Goal: Information Seeking & Learning: Learn about a topic

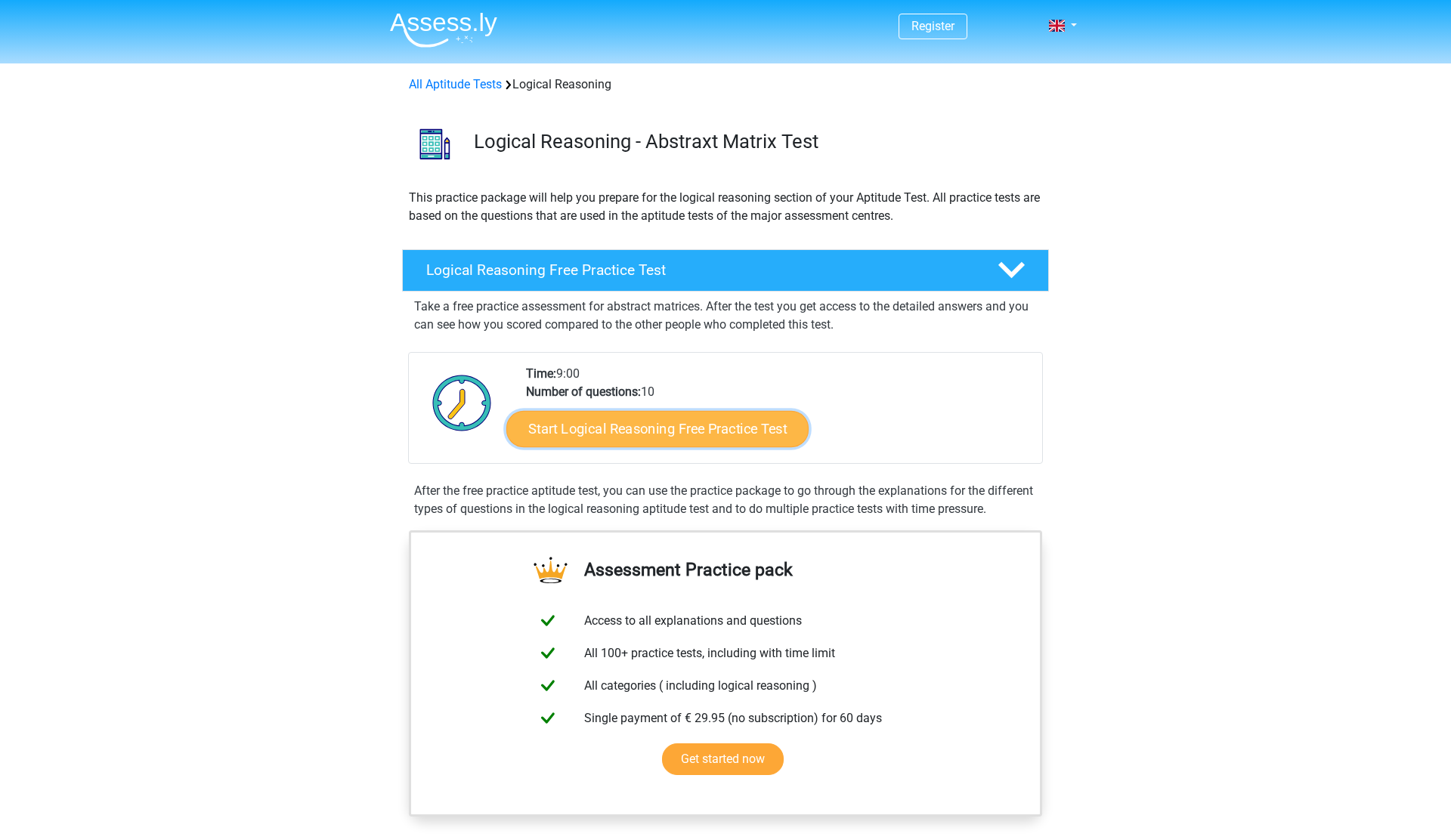
click at [614, 426] on link "Start Logical Reasoning Free Practice Test" at bounding box center [657, 429] width 302 height 36
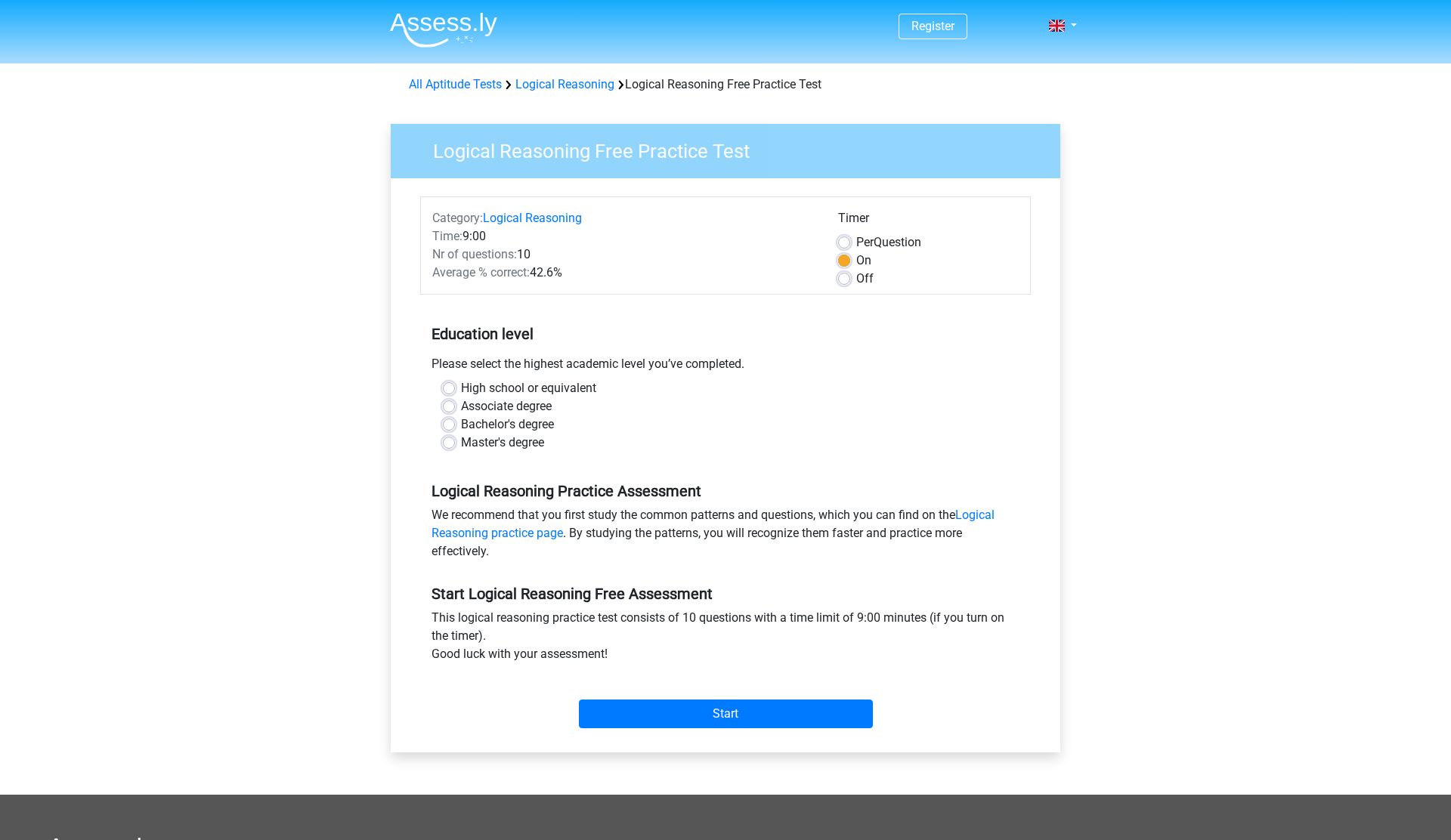
click at [461, 441] on label "Master's degree" at bounding box center [502, 442] width 84 height 18
click at [450, 441] on input "Master's degree" at bounding box center [449, 442] width 12 height 15
radio input "true"
click at [758, 713] on input "Start" at bounding box center [725, 713] width 294 height 28
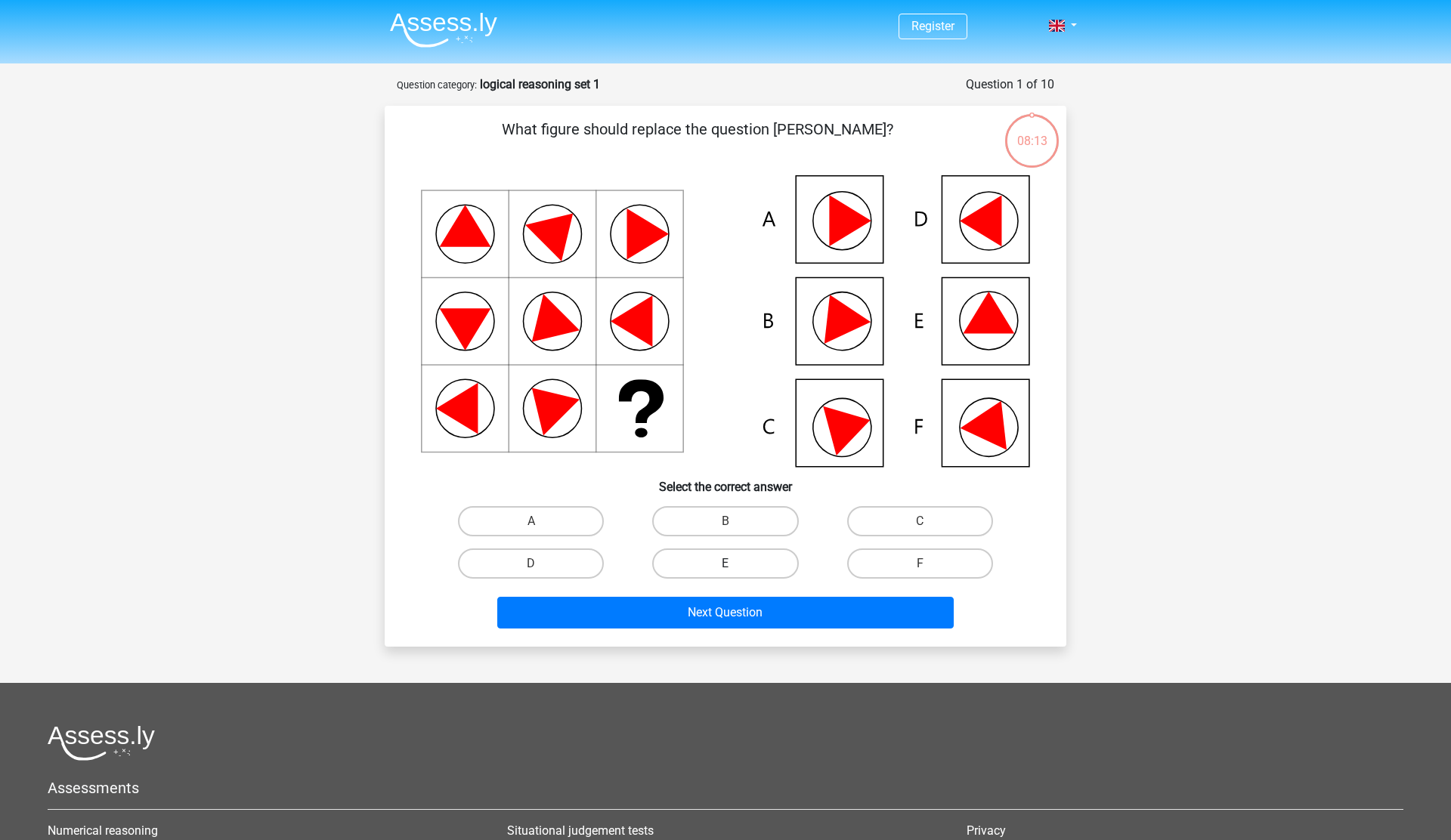
click at [736, 563] on label "E" at bounding box center [725, 563] width 146 height 30
click at [735, 564] on input "E" at bounding box center [730, 568] width 9 height 9
radio input "true"
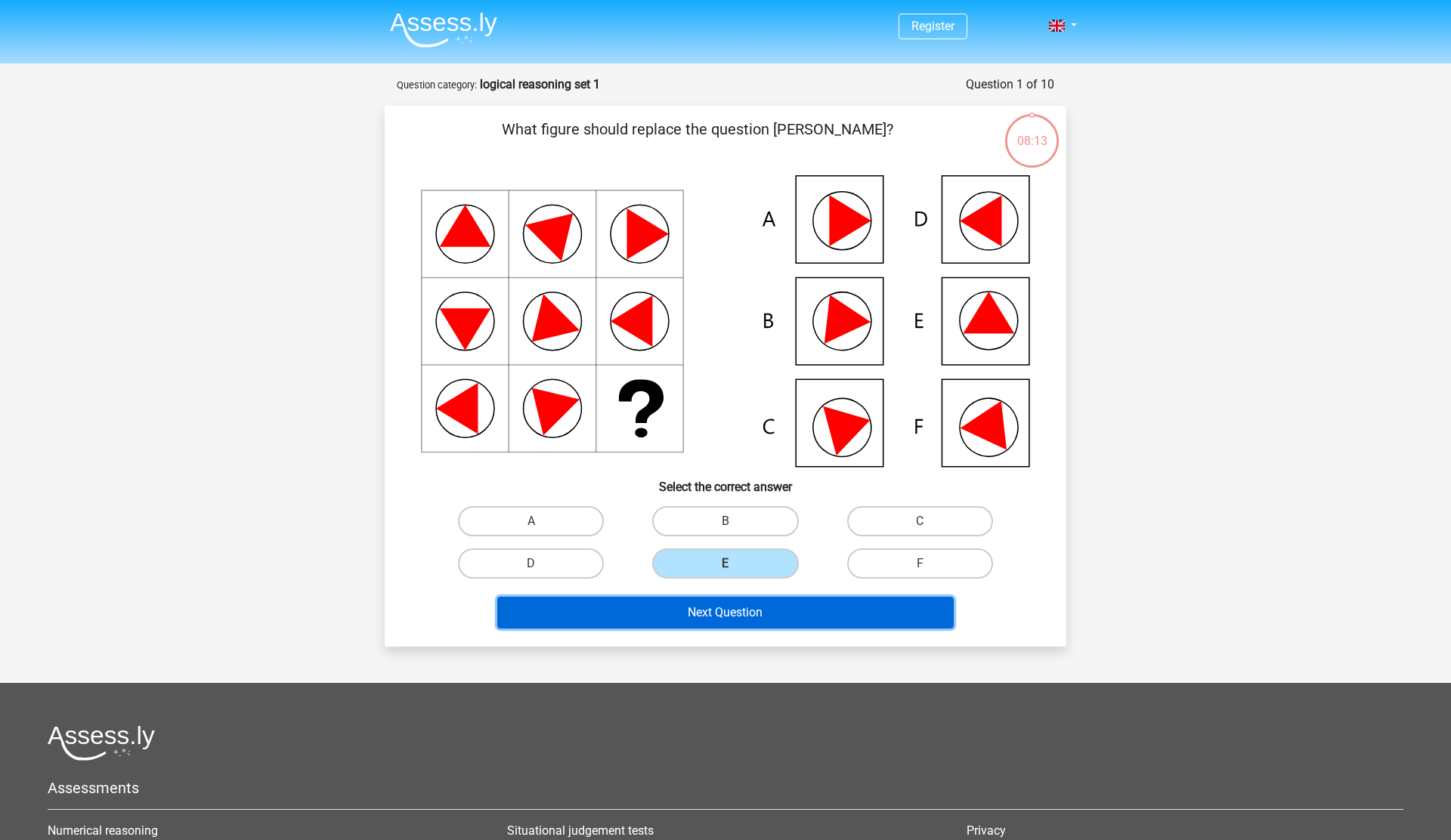
click at [747, 619] on button "Next Question" at bounding box center [726, 613] width 457 height 32
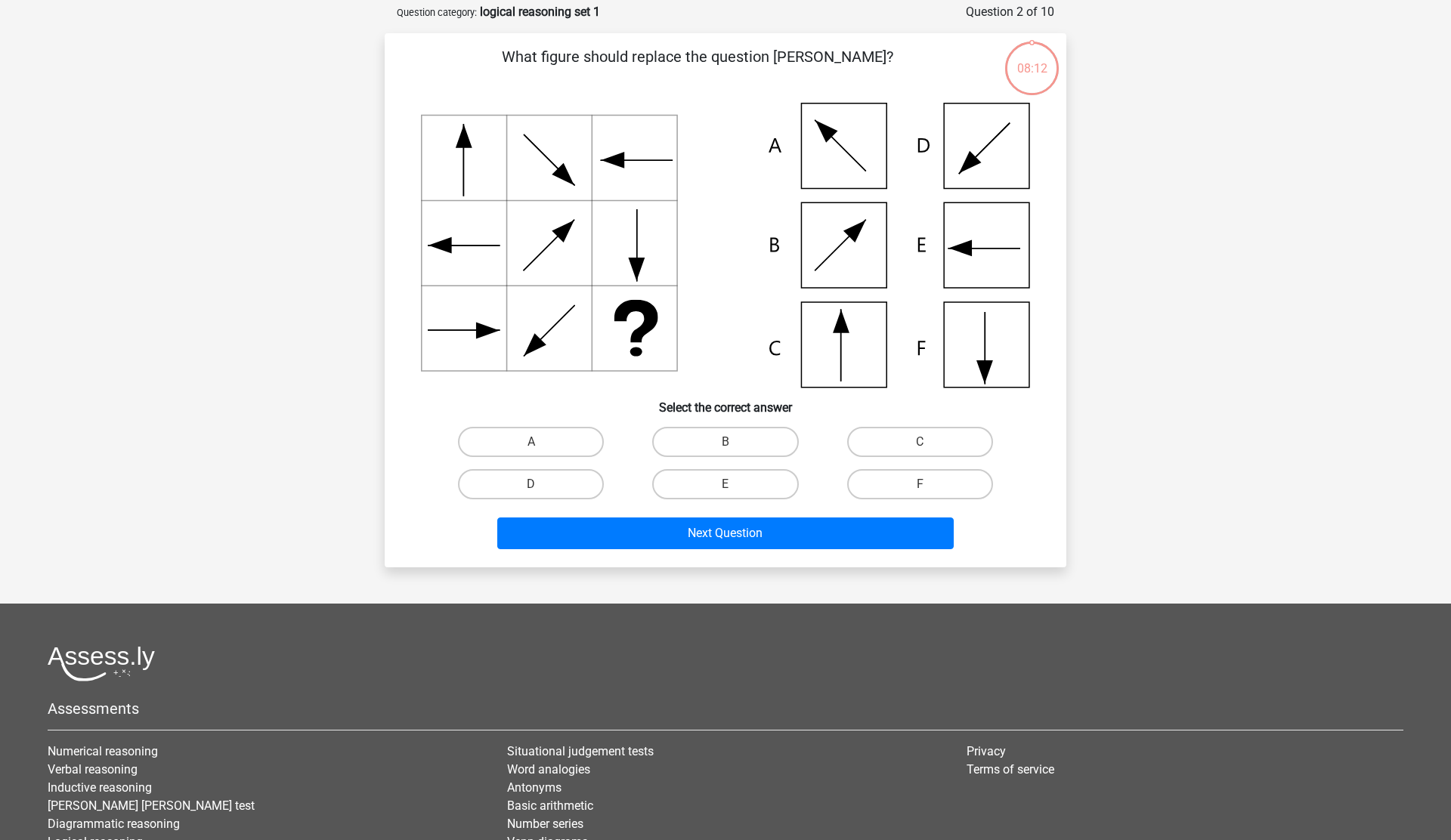
scroll to position [76, 0]
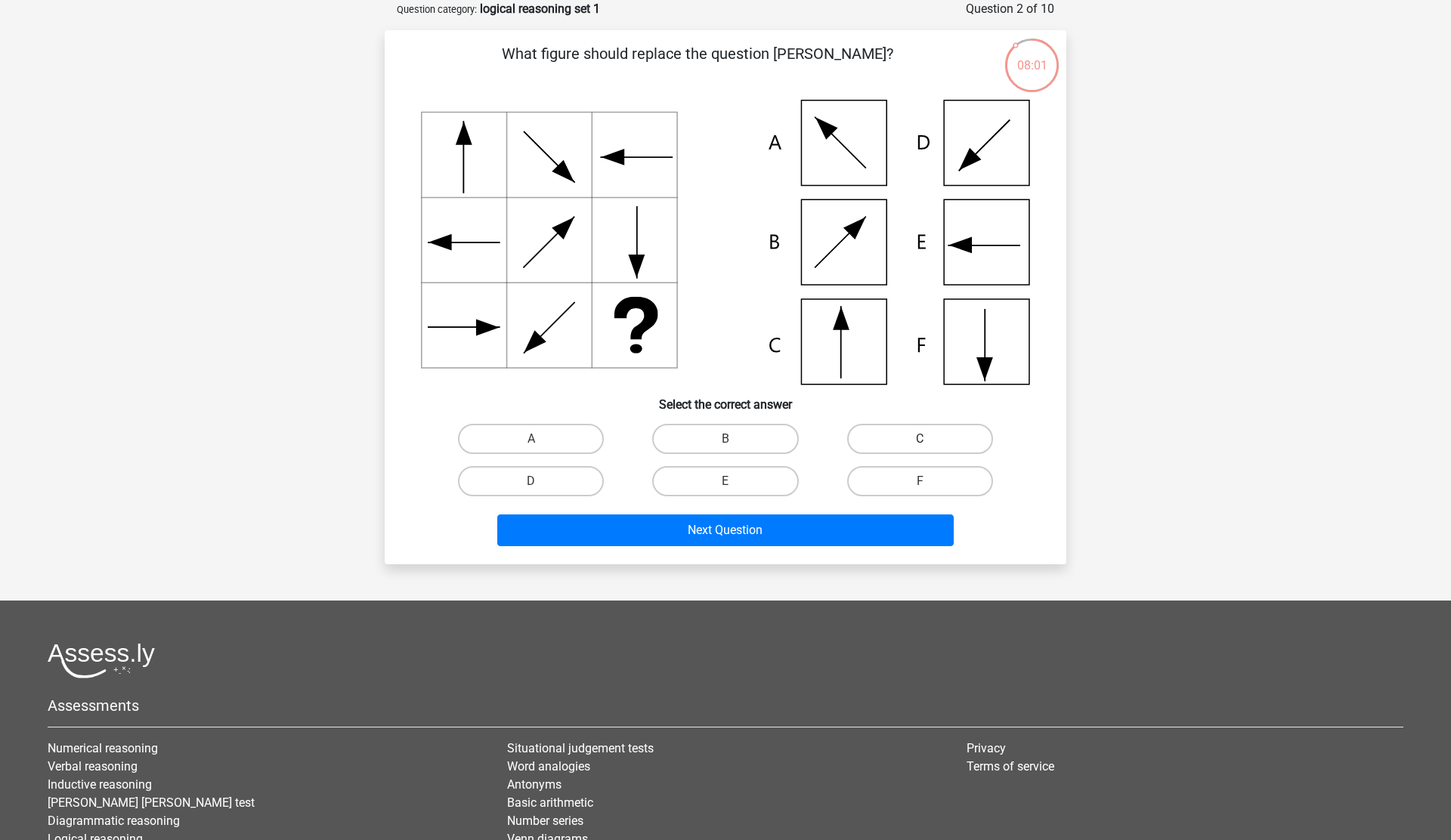
click at [907, 436] on label "C" at bounding box center [920, 438] width 146 height 30
click at [920, 439] on input "C" at bounding box center [924, 443] width 9 height 9
radio input "true"
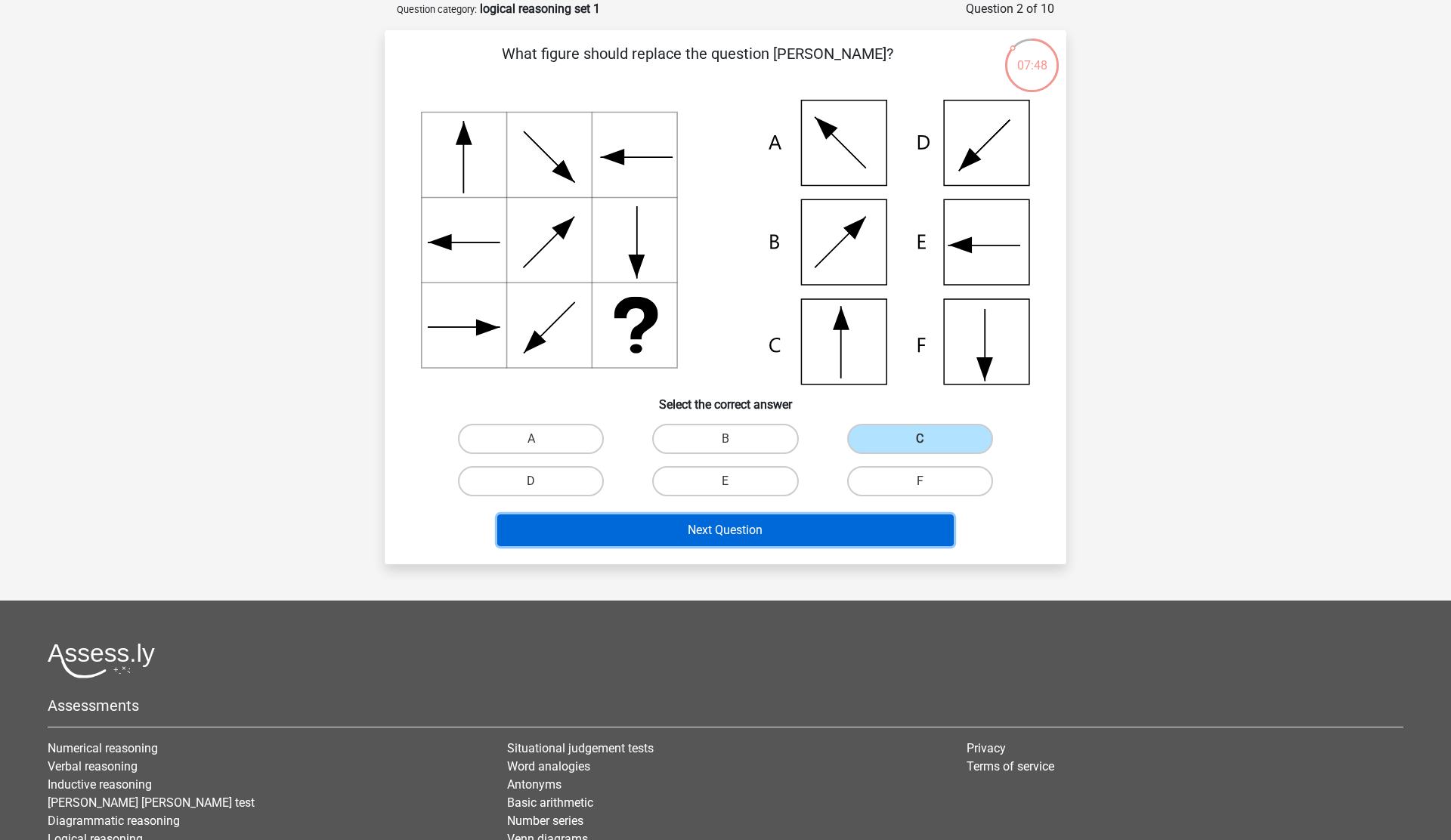
click at [730, 532] on button "Next Question" at bounding box center [726, 530] width 457 height 32
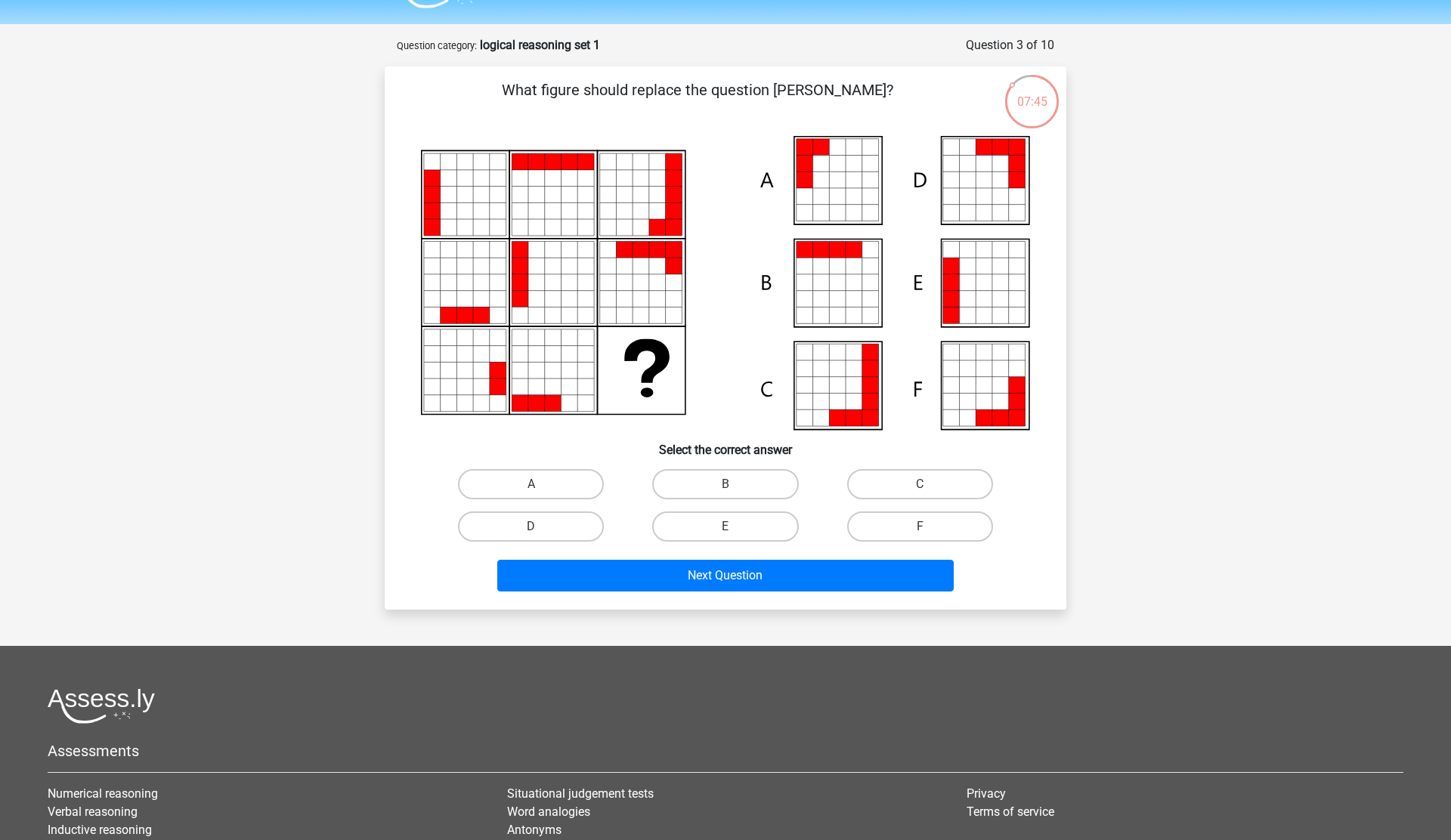
scroll to position [36, 0]
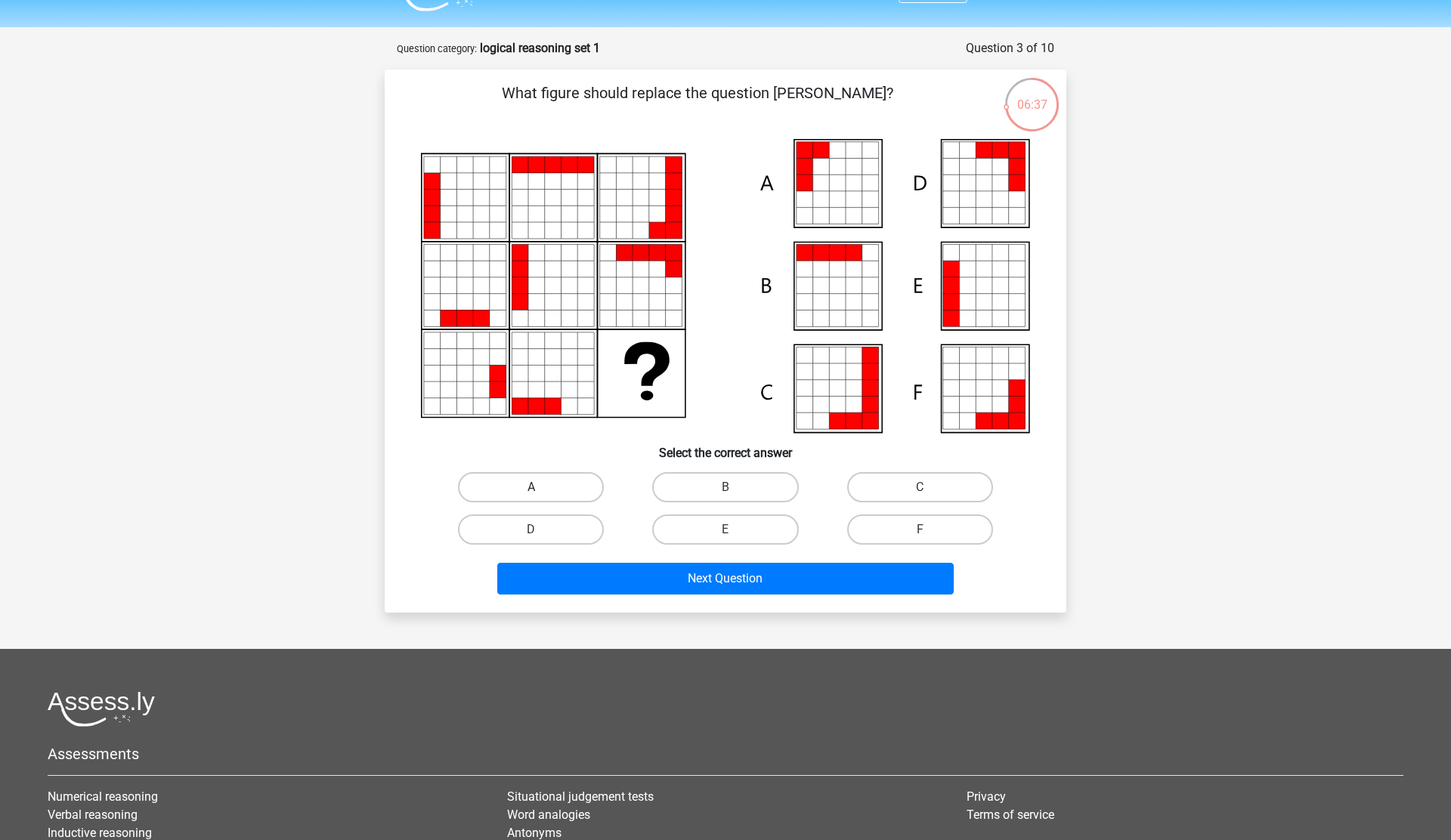
click at [579, 485] on label "A" at bounding box center [530, 487] width 146 height 30
click at [542, 487] on input "A" at bounding box center [536, 491] width 9 height 9
radio input "true"
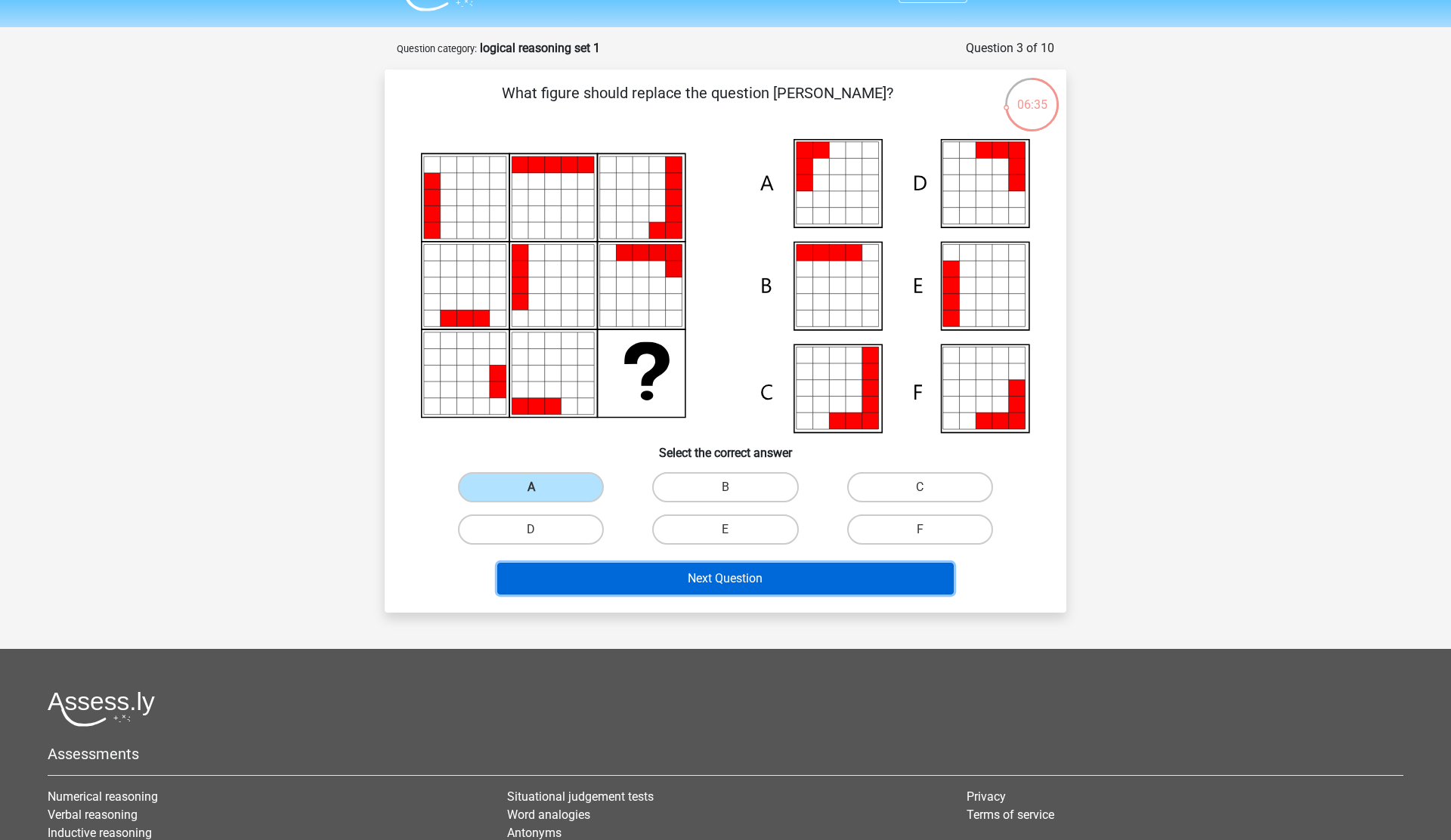
click at [702, 584] on button "Next Question" at bounding box center [726, 578] width 457 height 32
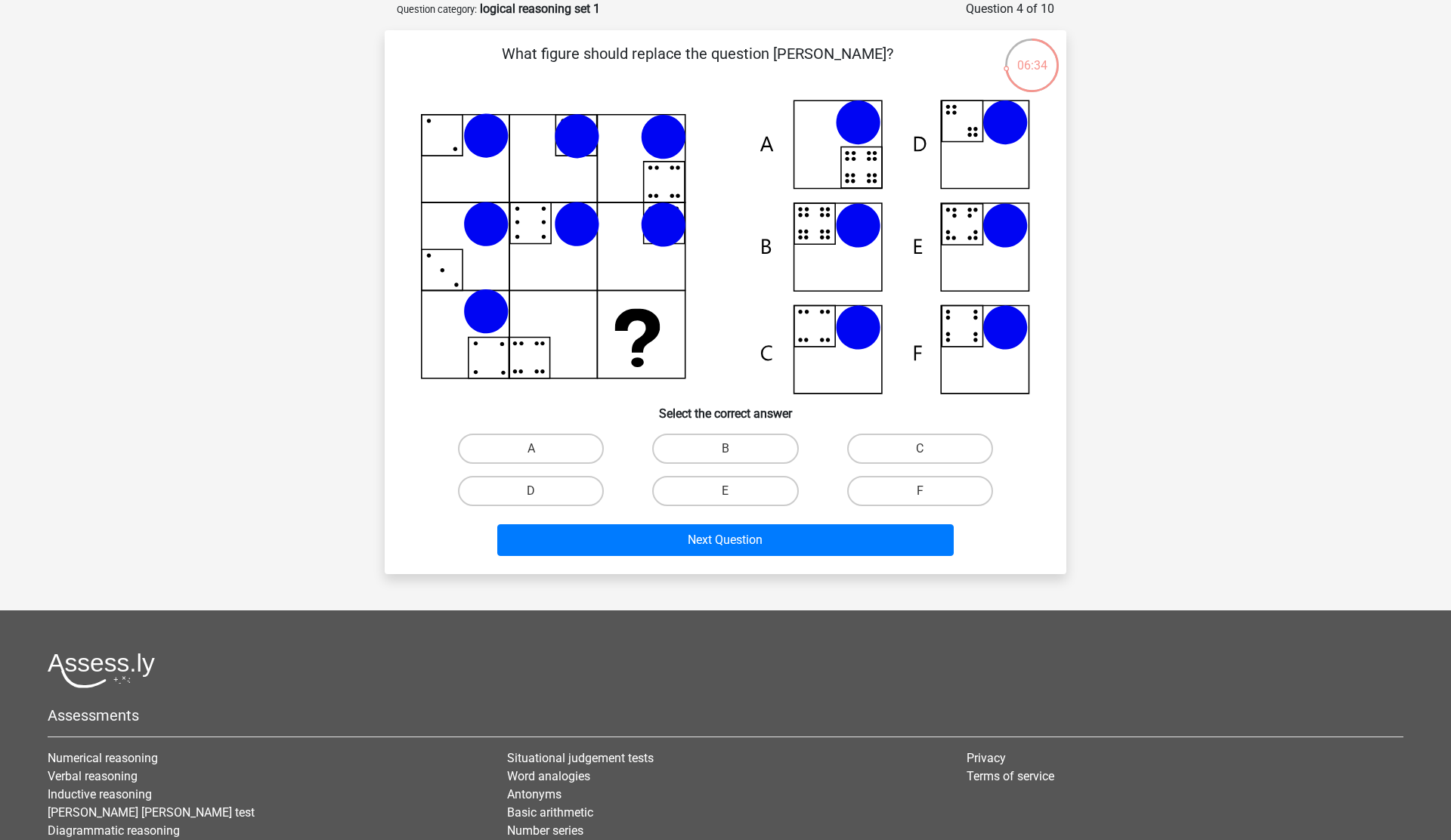
scroll to position [60, 0]
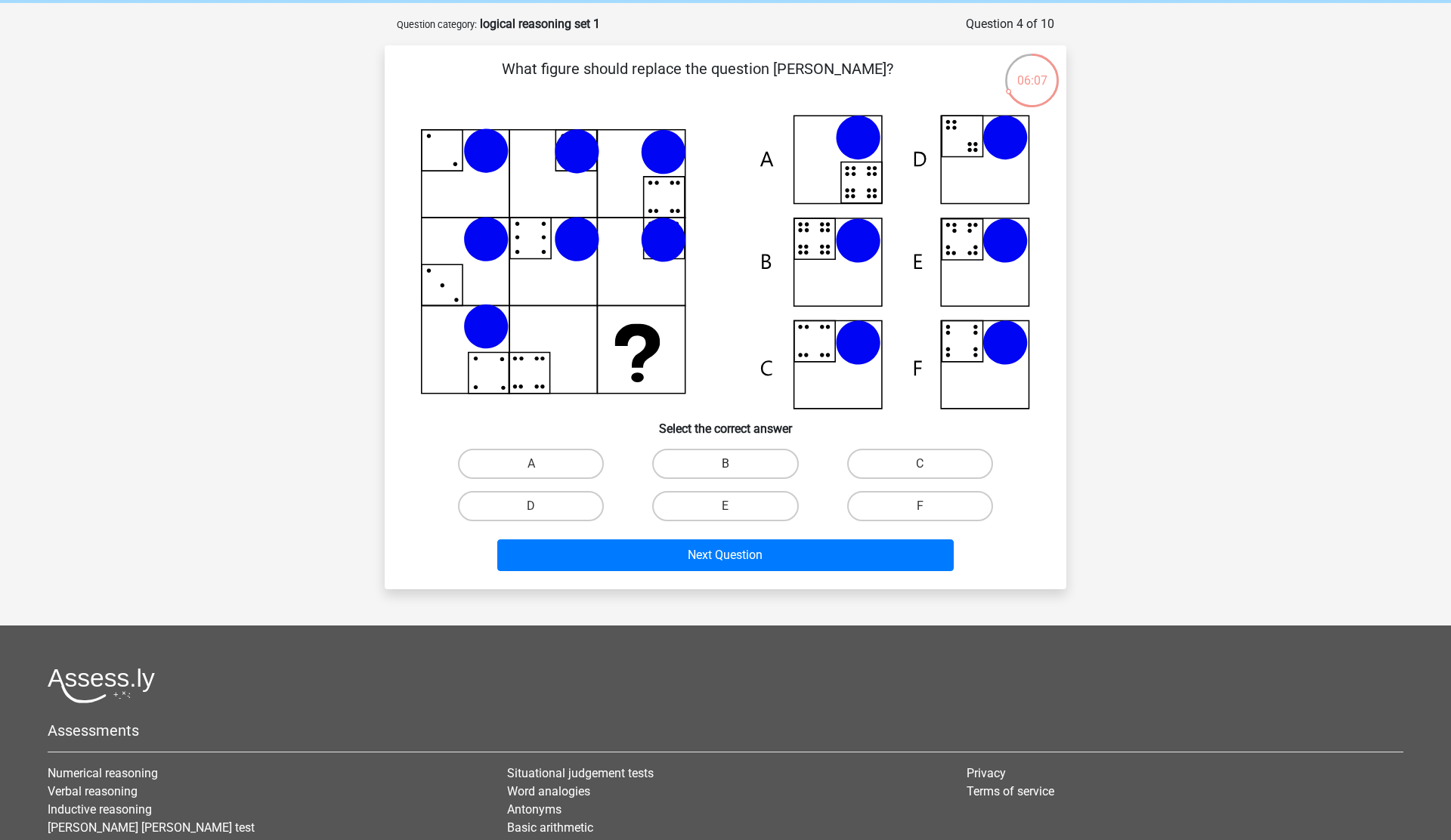
click at [693, 467] on label "B" at bounding box center [725, 463] width 146 height 30
click at [726, 467] on input "B" at bounding box center [730, 468] width 9 height 9
radio input "true"
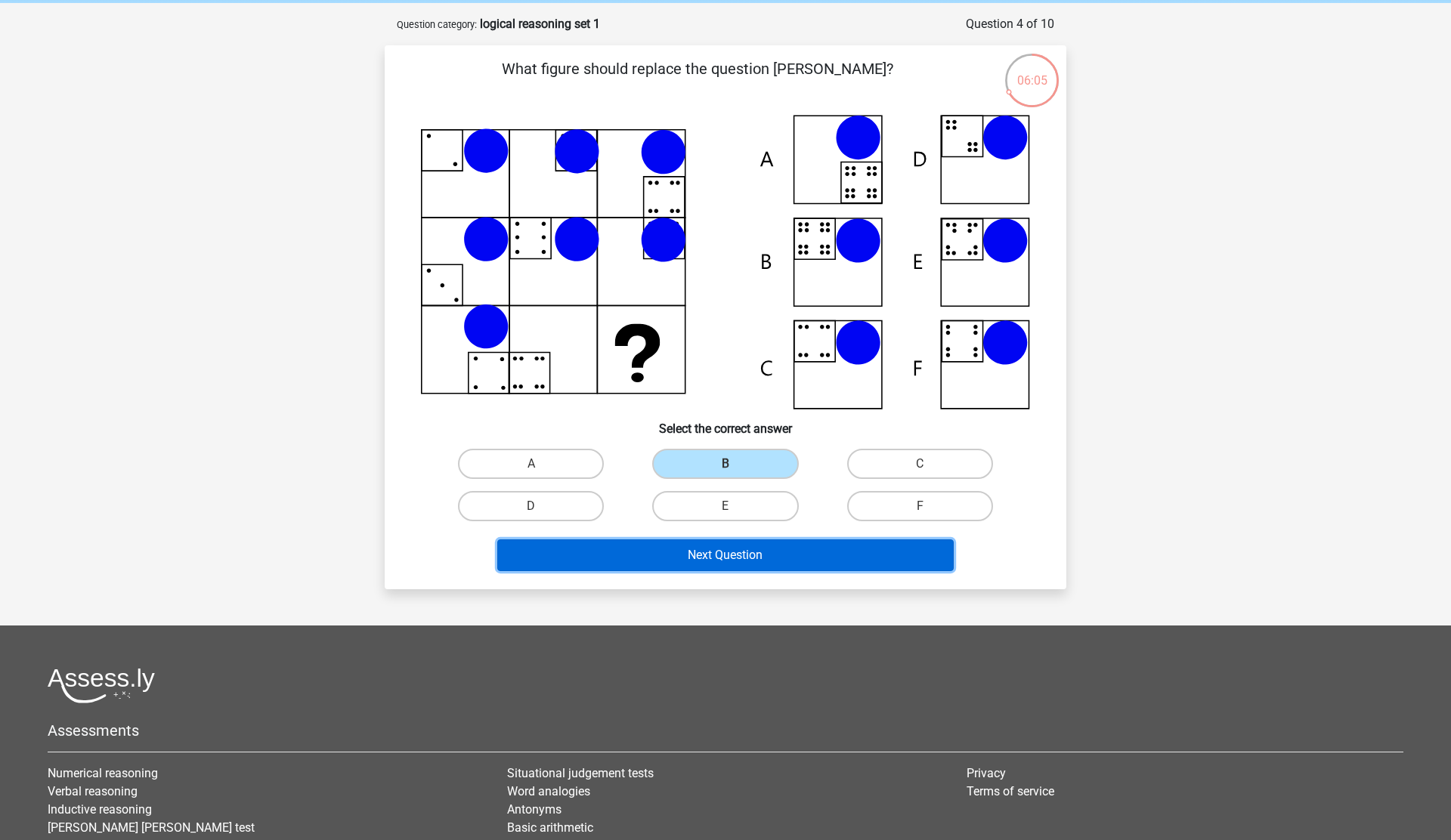
click at [726, 552] on button "Next Question" at bounding box center [726, 555] width 457 height 32
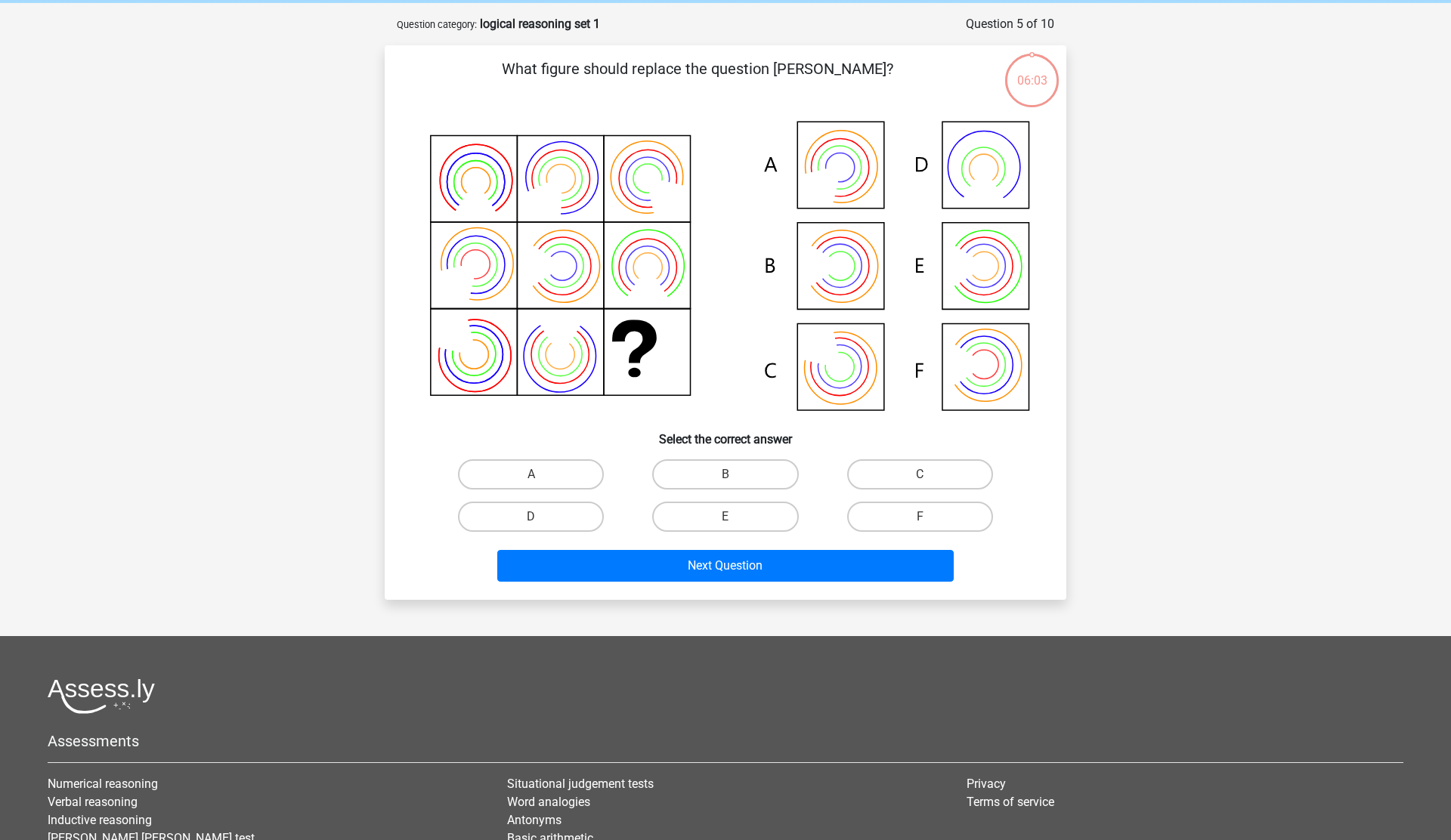
scroll to position [76, 0]
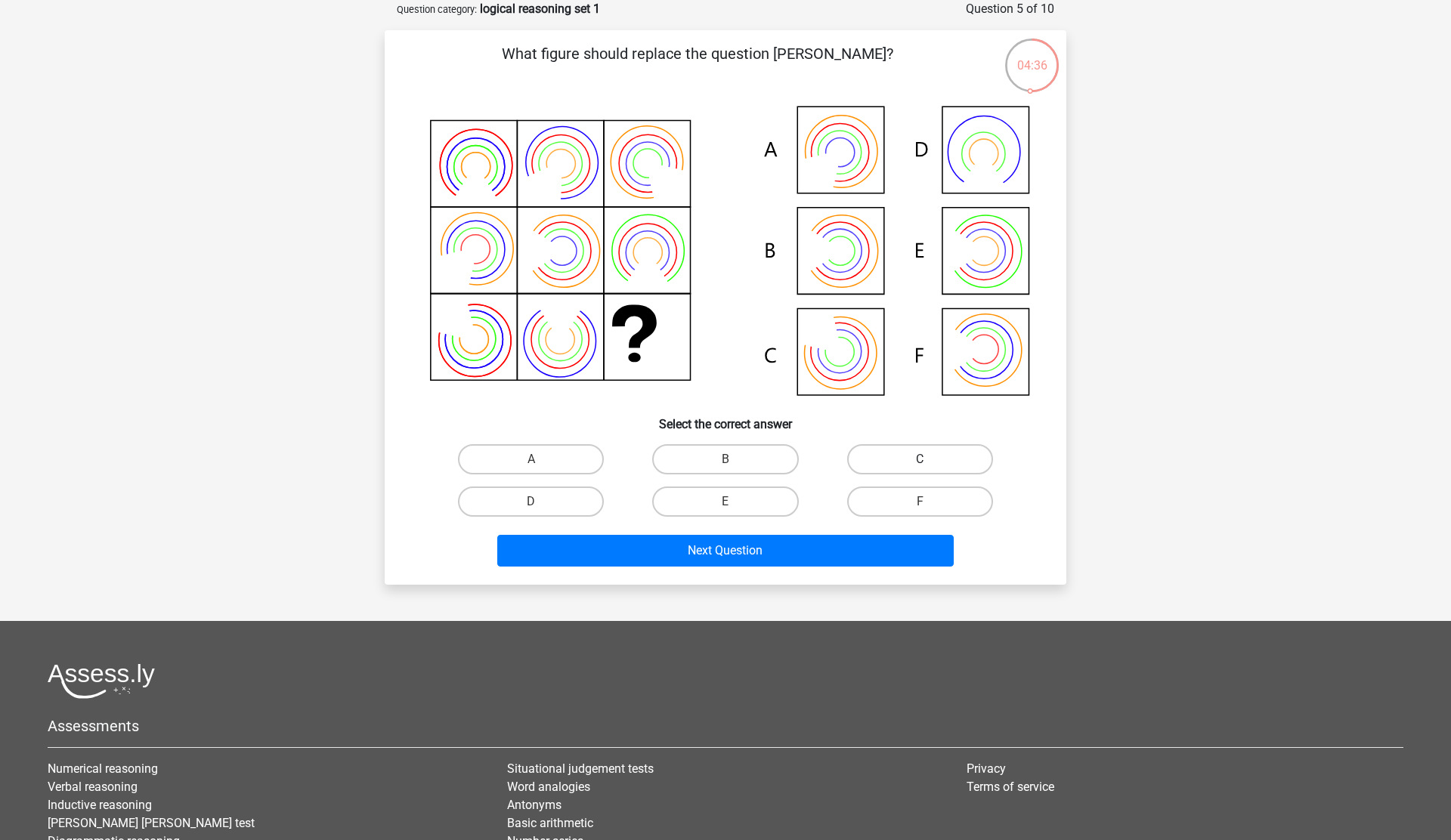
click at [966, 455] on label "C" at bounding box center [920, 459] width 146 height 30
click at [930, 460] on input "C" at bounding box center [924, 464] width 9 height 9
radio input "true"
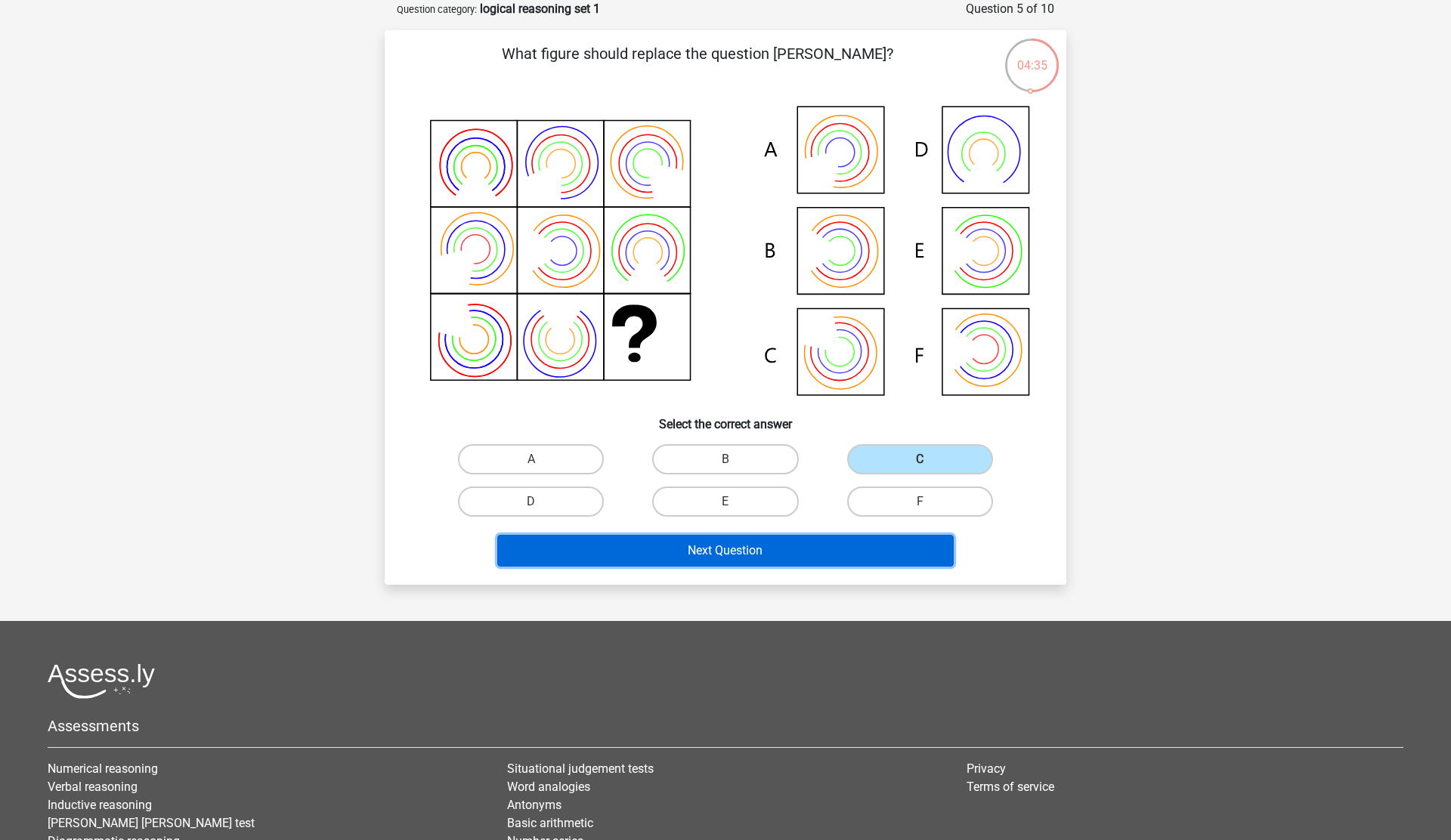
click at [851, 552] on button "Next Question" at bounding box center [726, 551] width 457 height 32
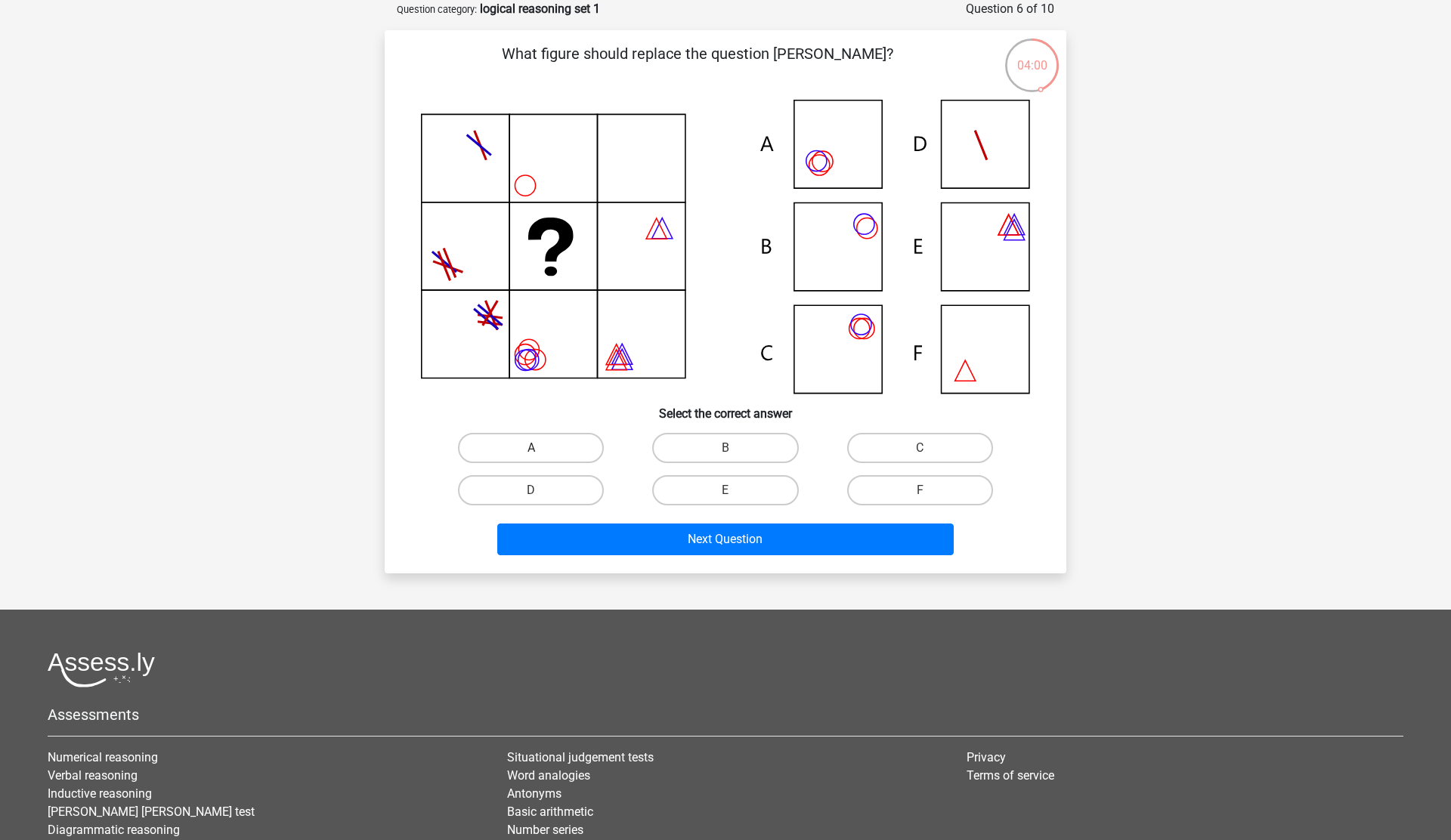
click at [564, 448] on label "A" at bounding box center [530, 448] width 146 height 30
click at [542, 448] on input "A" at bounding box center [536, 453] width 9 height 9
radio input "true"
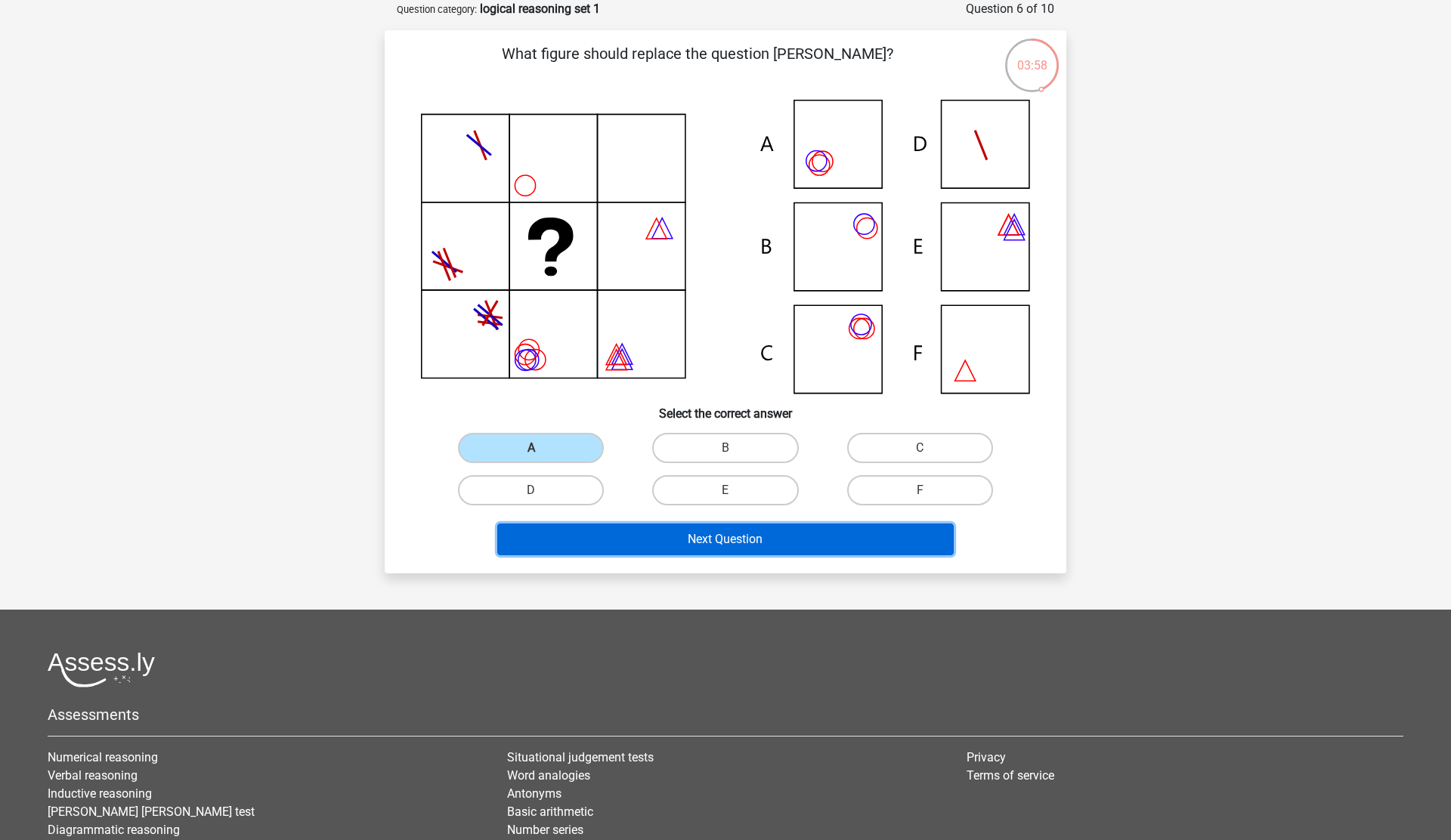
click at [638, 542] on button "Next Question" at bounding box center [726, 539] width 457 height 32
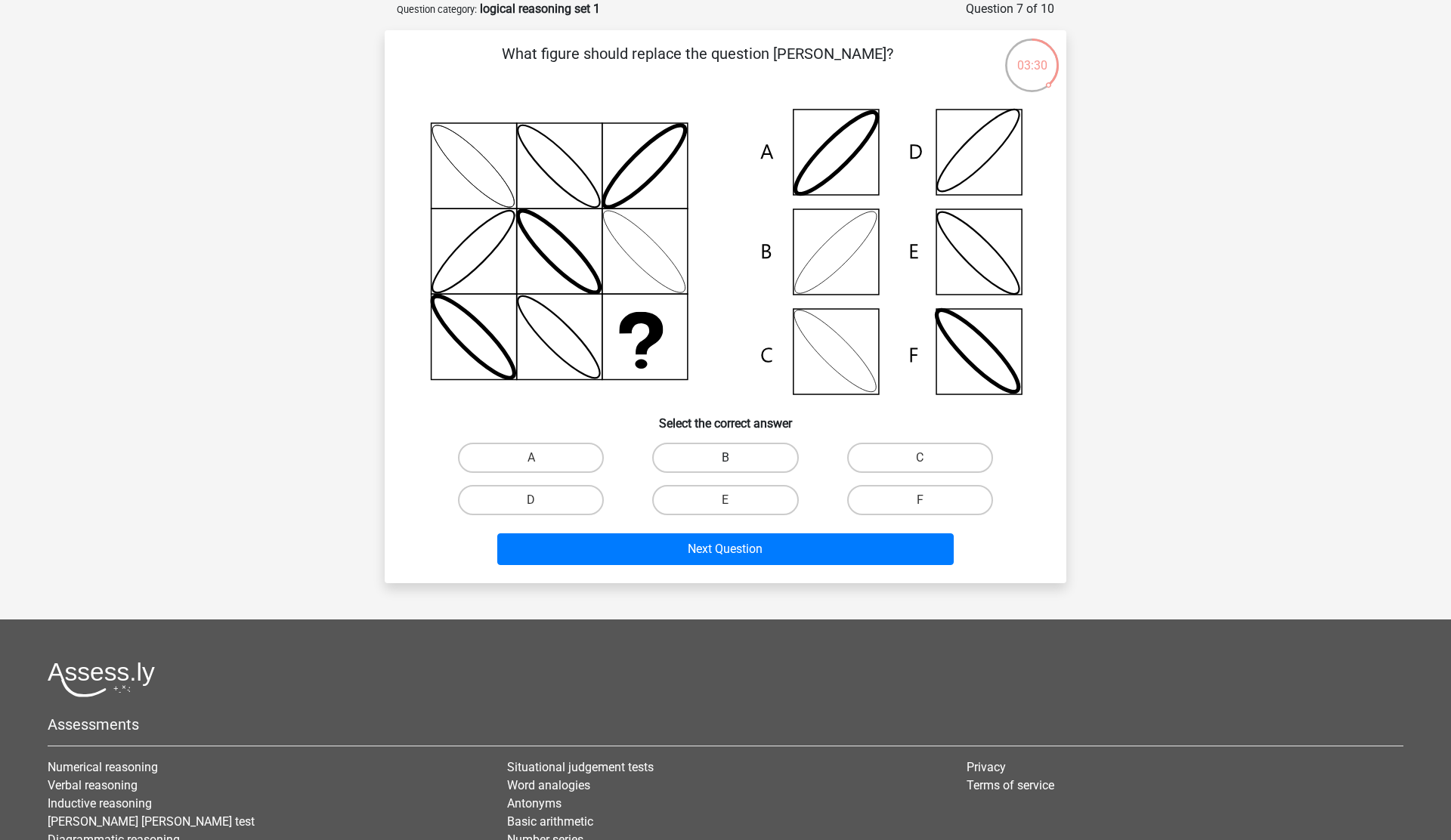
click at [736, 454] on label "B" at bounding box center [725, 457] width 146 height 30
click at [735, 458] on input "B" at bounding box center [730, 462] width 9 height 9
radio input "true"
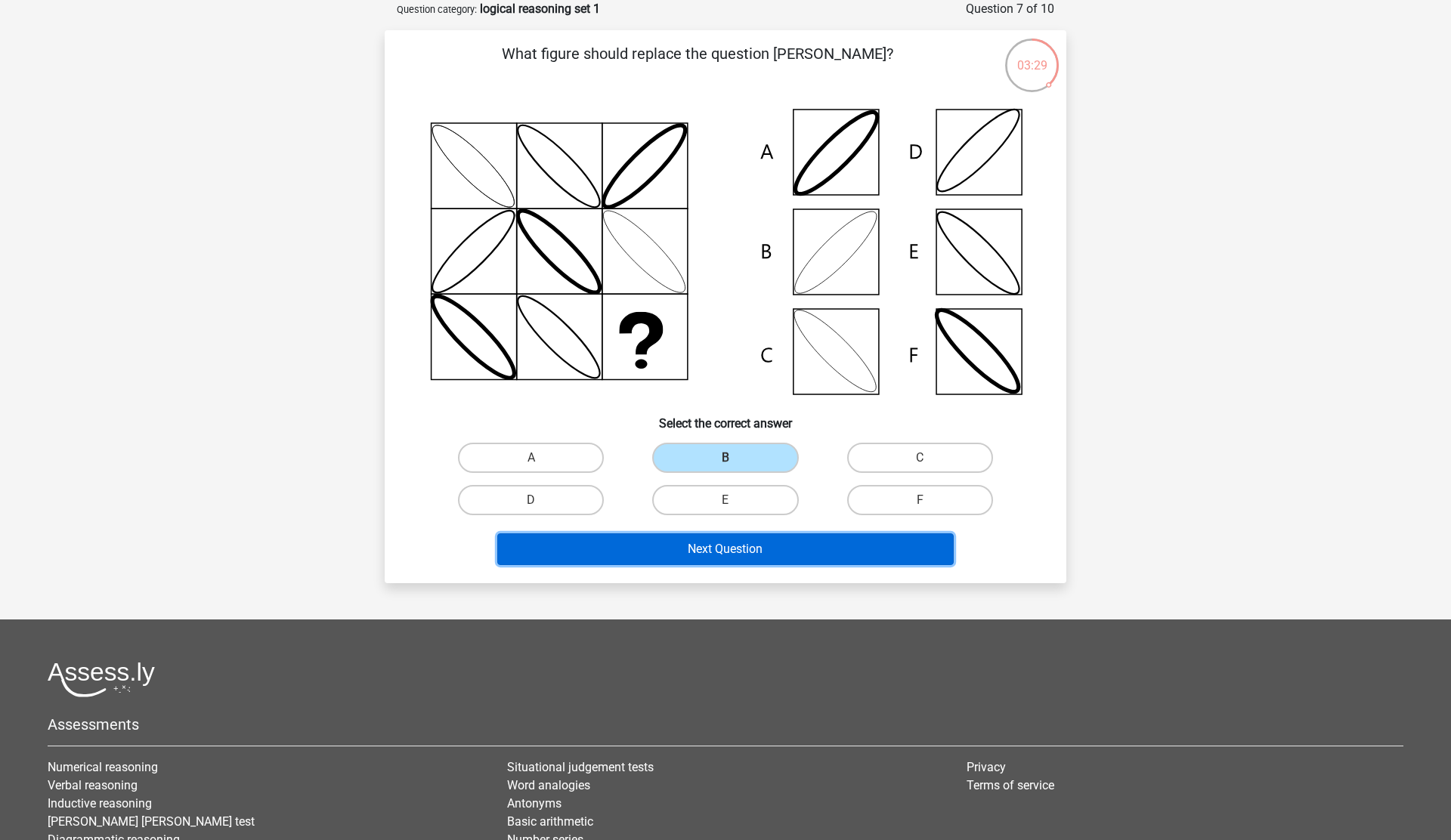
click at [773, 549] on button "Next Question" at bounding box center [726, 549] width 457 height 32
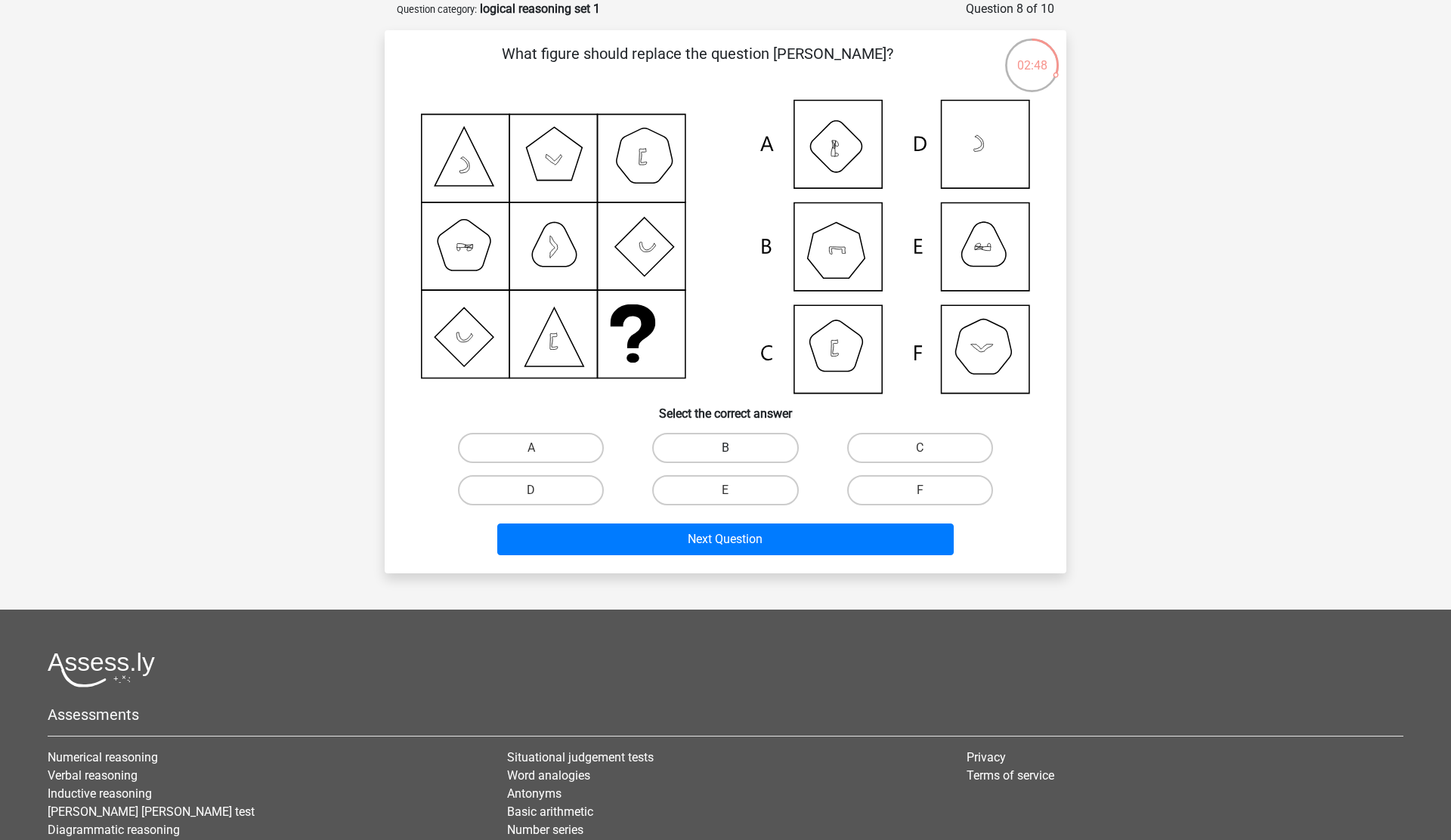
click at [737, 448] on label "B" at bounding box center [725, 448] width 146 height 30
click at [735, 448] on input "B" at bounding box center [730, 453] width 9 height 9
radio input "true"
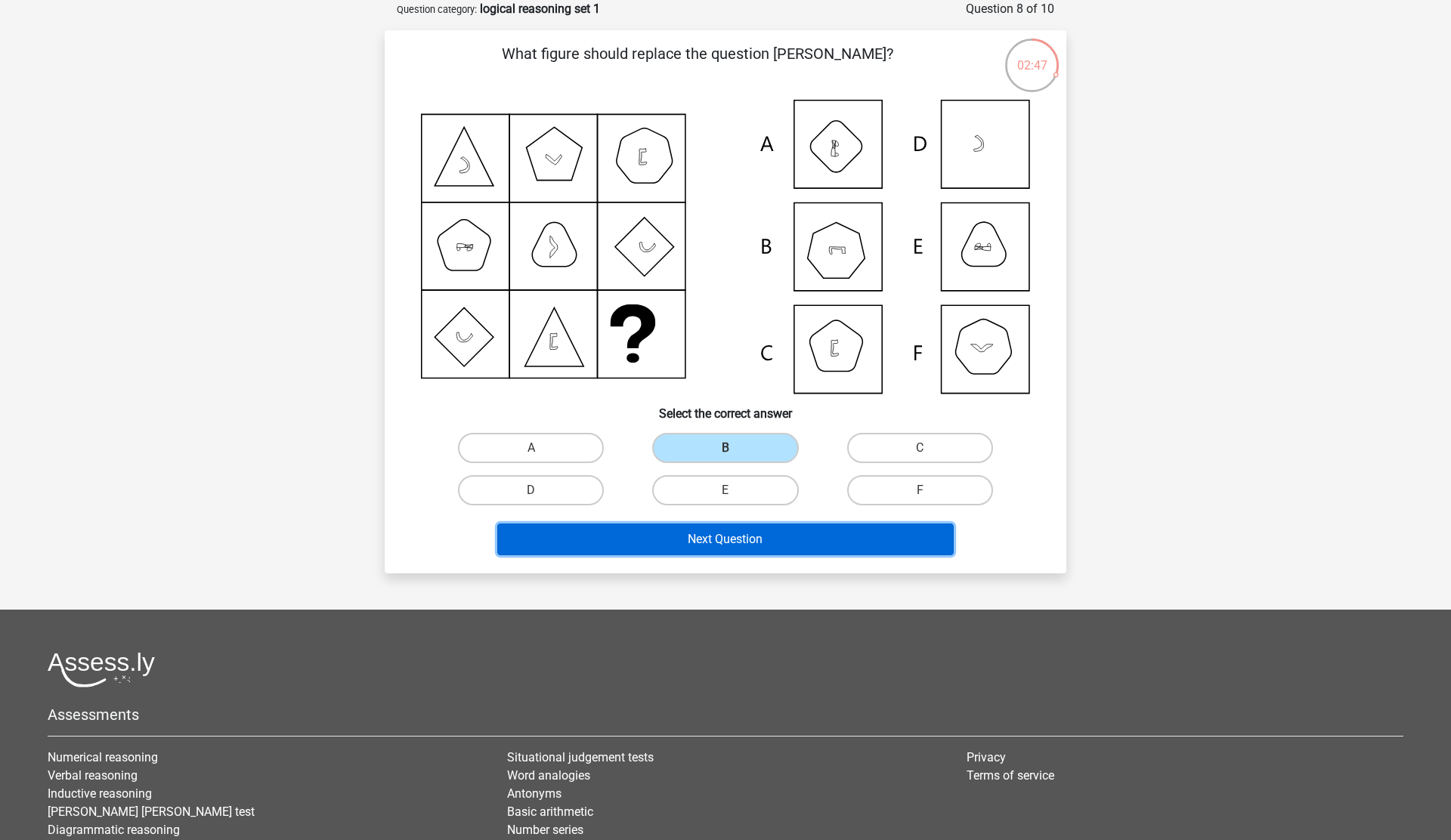
click at [797, 537] on button "Next Question" at bounding box center [726, 539] width 457 height 32
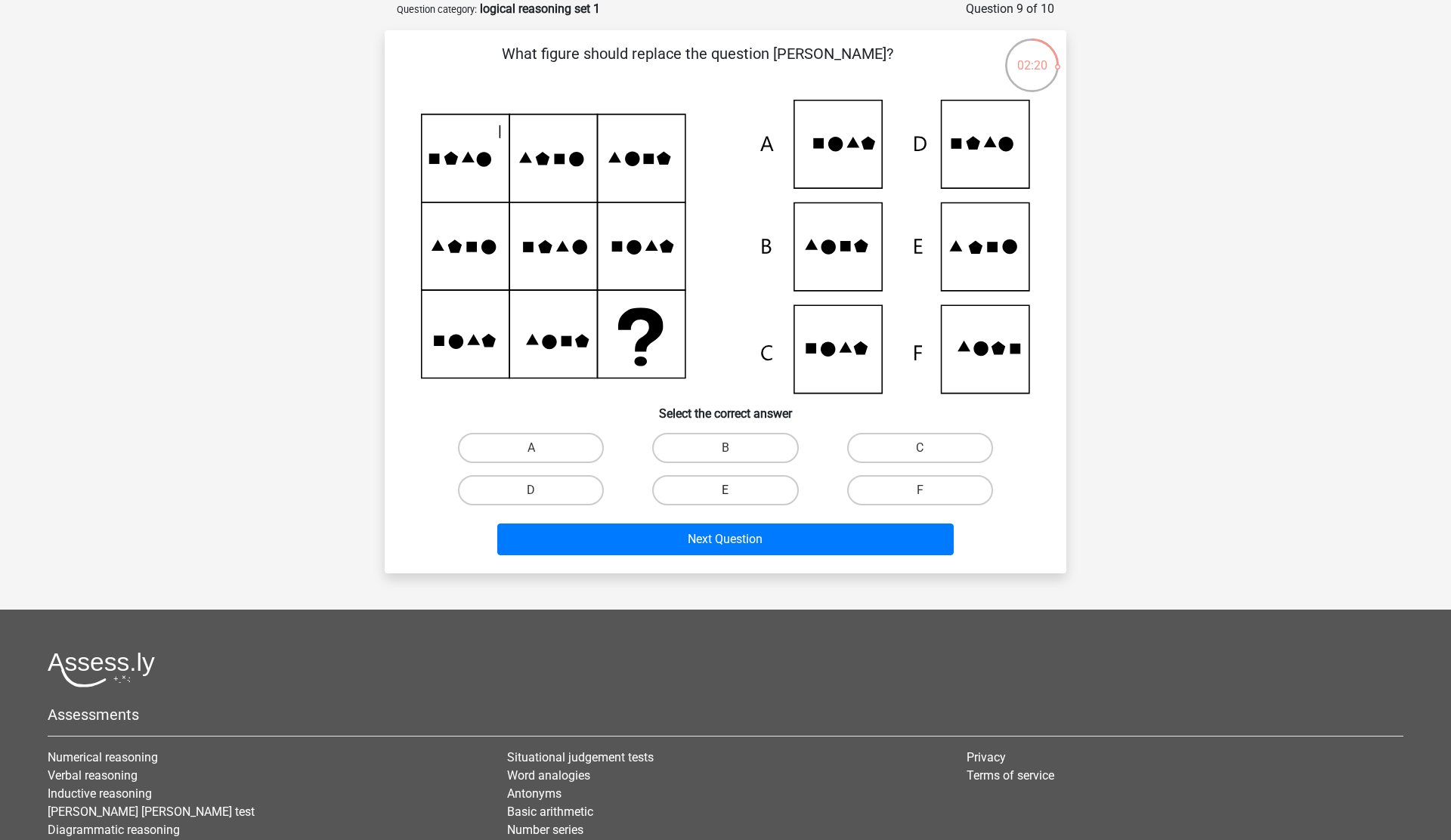
click at [746, 504] on label "E" at bounding box center [725, 490] width 146 height 30
click at [735, 500] on input "E" at bounding box center [730, 495] width 9 height 9
radio input "true"
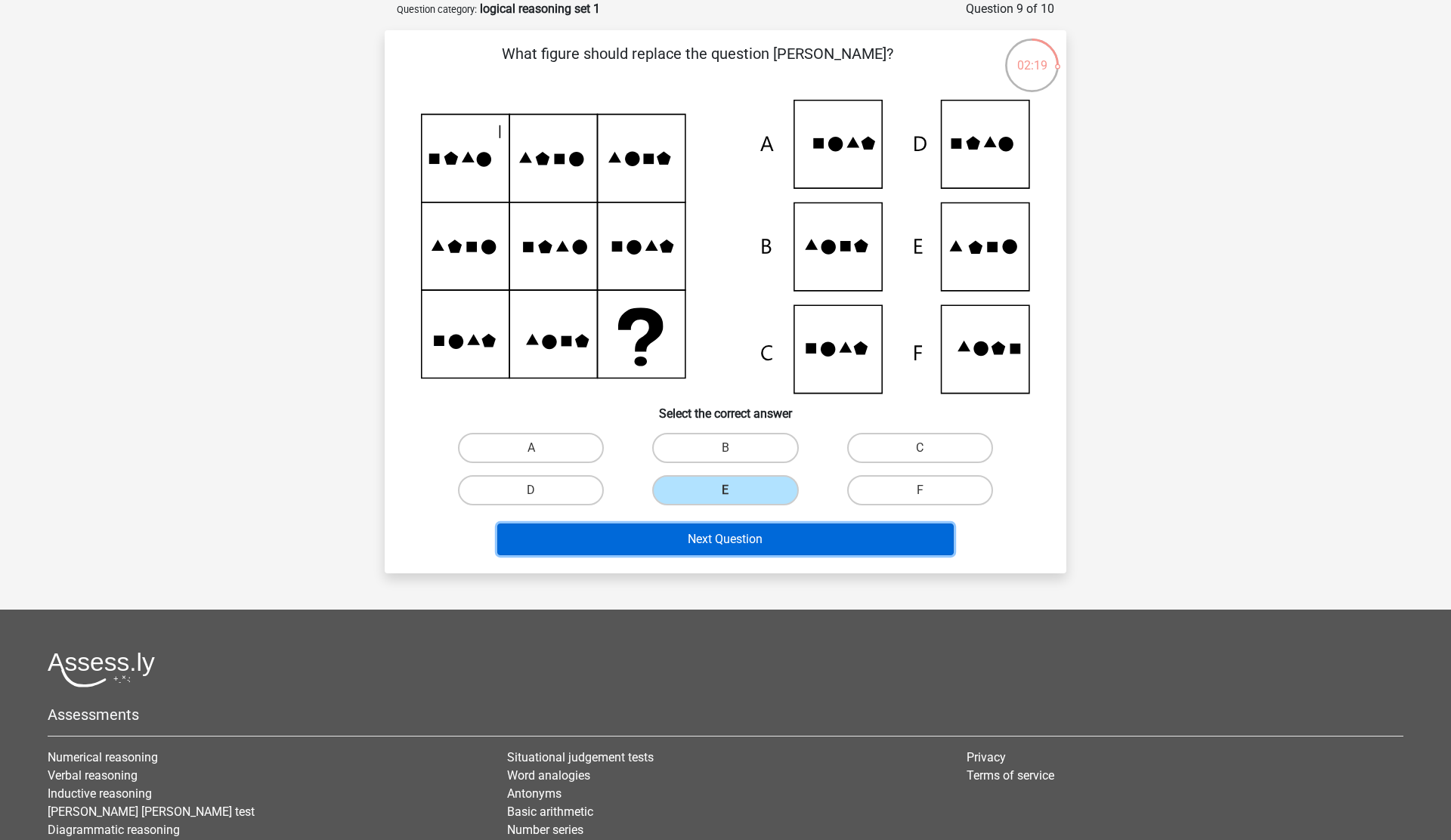
click at [765, 535] on button "Next Question" at bounding box center [726, 539] width 457 height 32
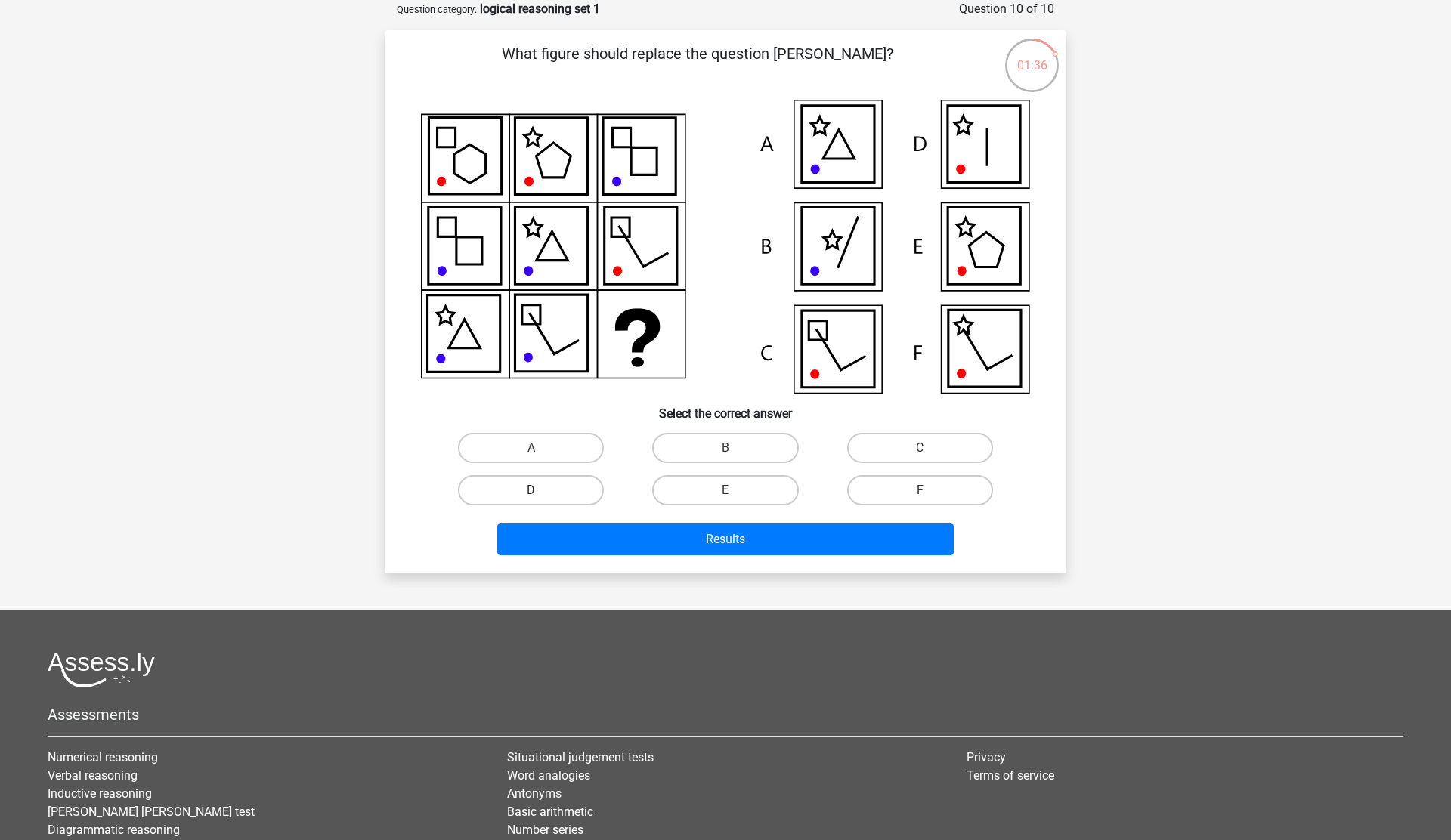
click at [548, 487] on label "D" at bounding box center [530, 490] width 146 height 30
click at [542, 491] on input "D" at bounding box center [536, 495] width 9 height 9
radio input "true"
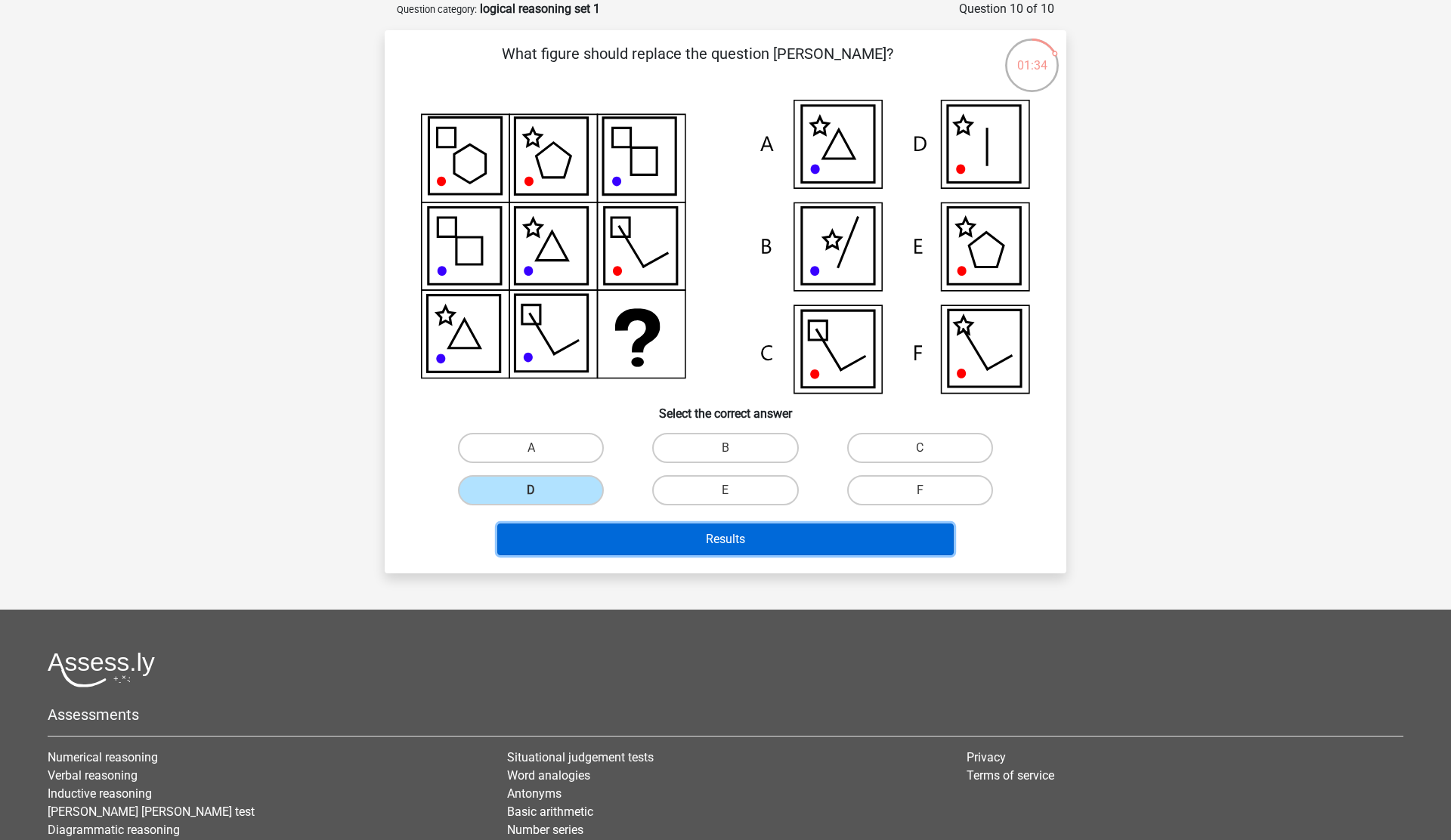
click at [690, 535] on button "Results" at bounding box center [726, 539] width 457 height 32
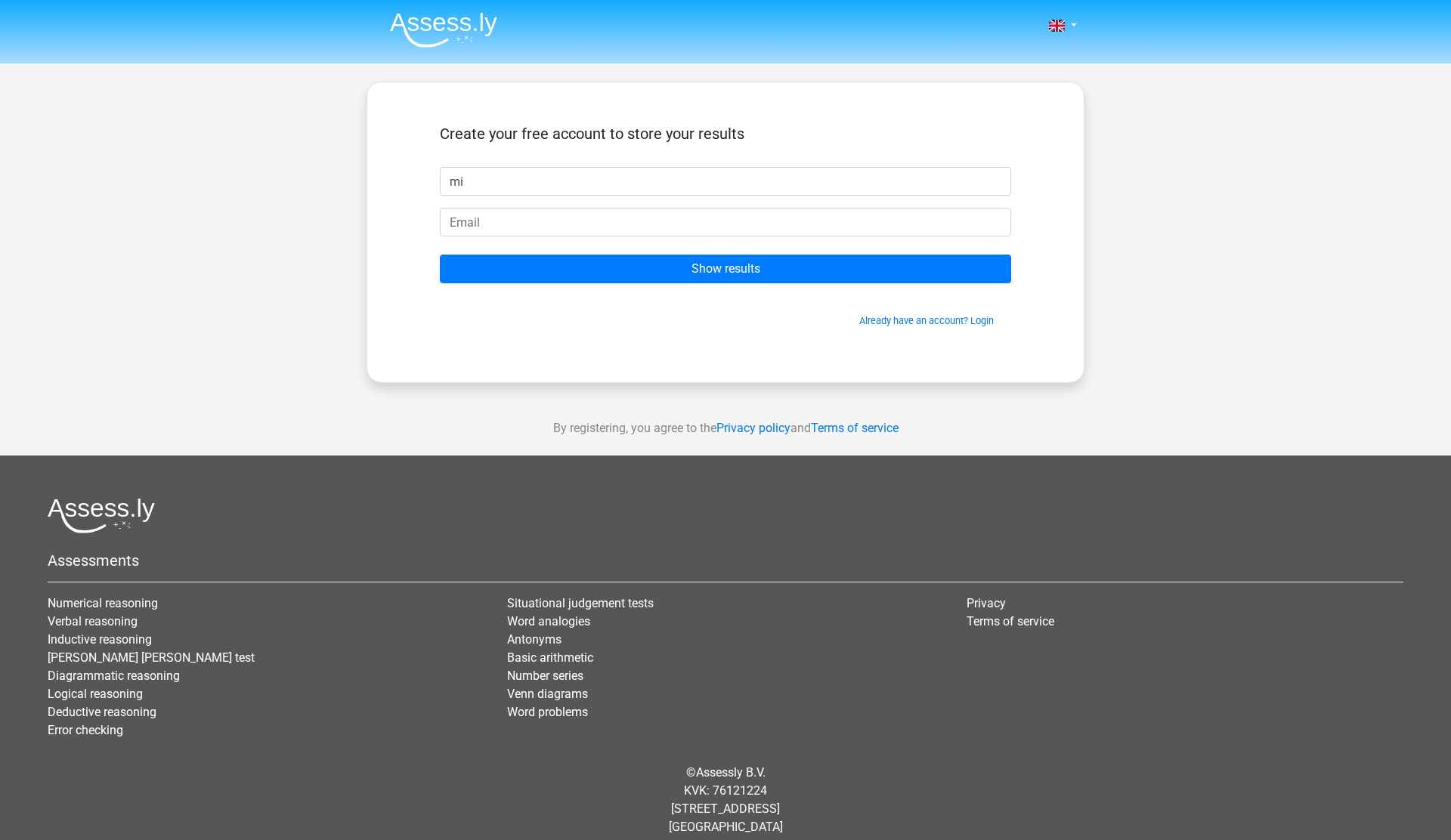
type input "m"
type input "Mike"
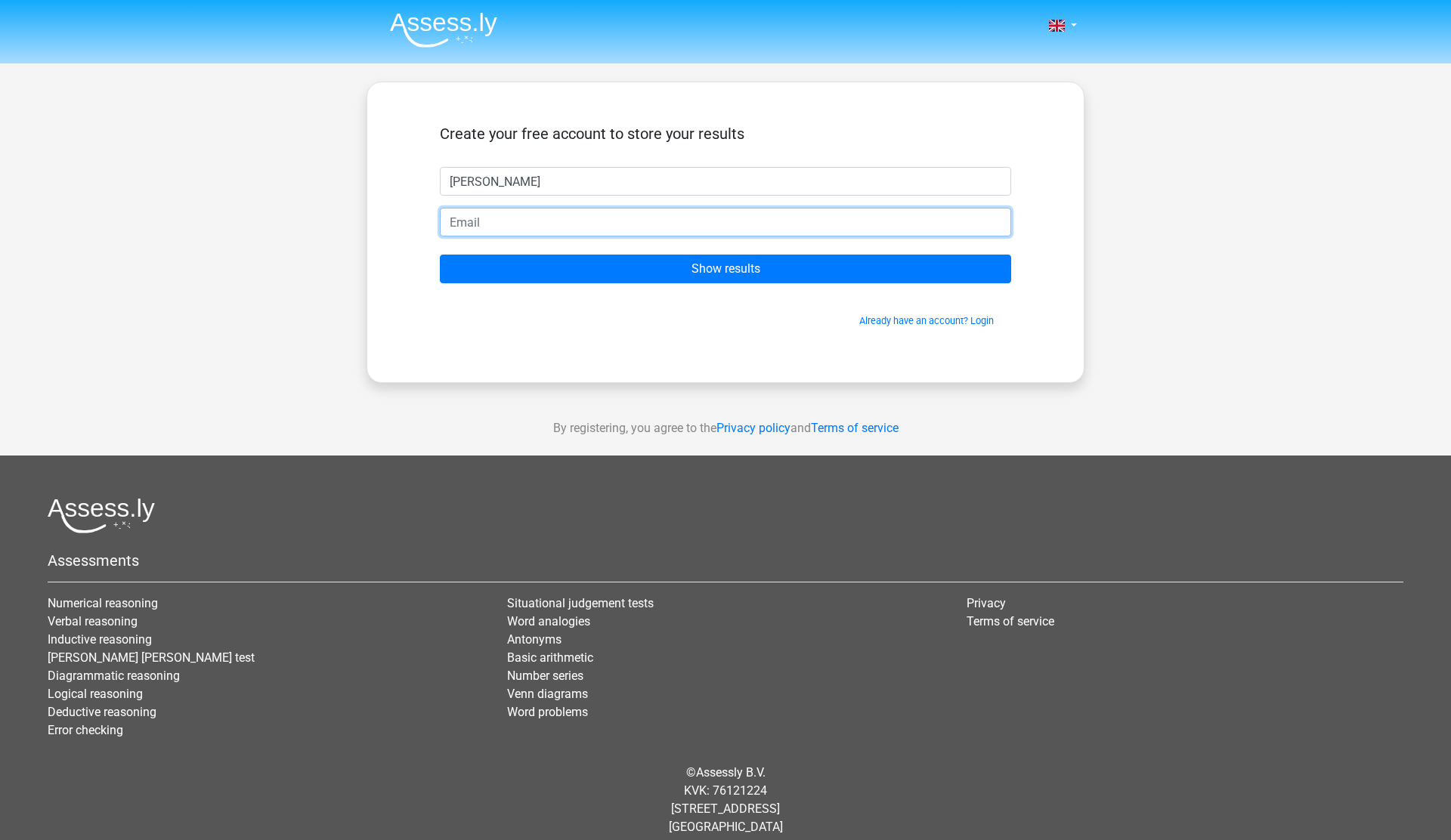
click at [598, 227] on input "email" at bounding box center [726, 221] width 572 height 28
type input "xuhaonju@gmail.com"
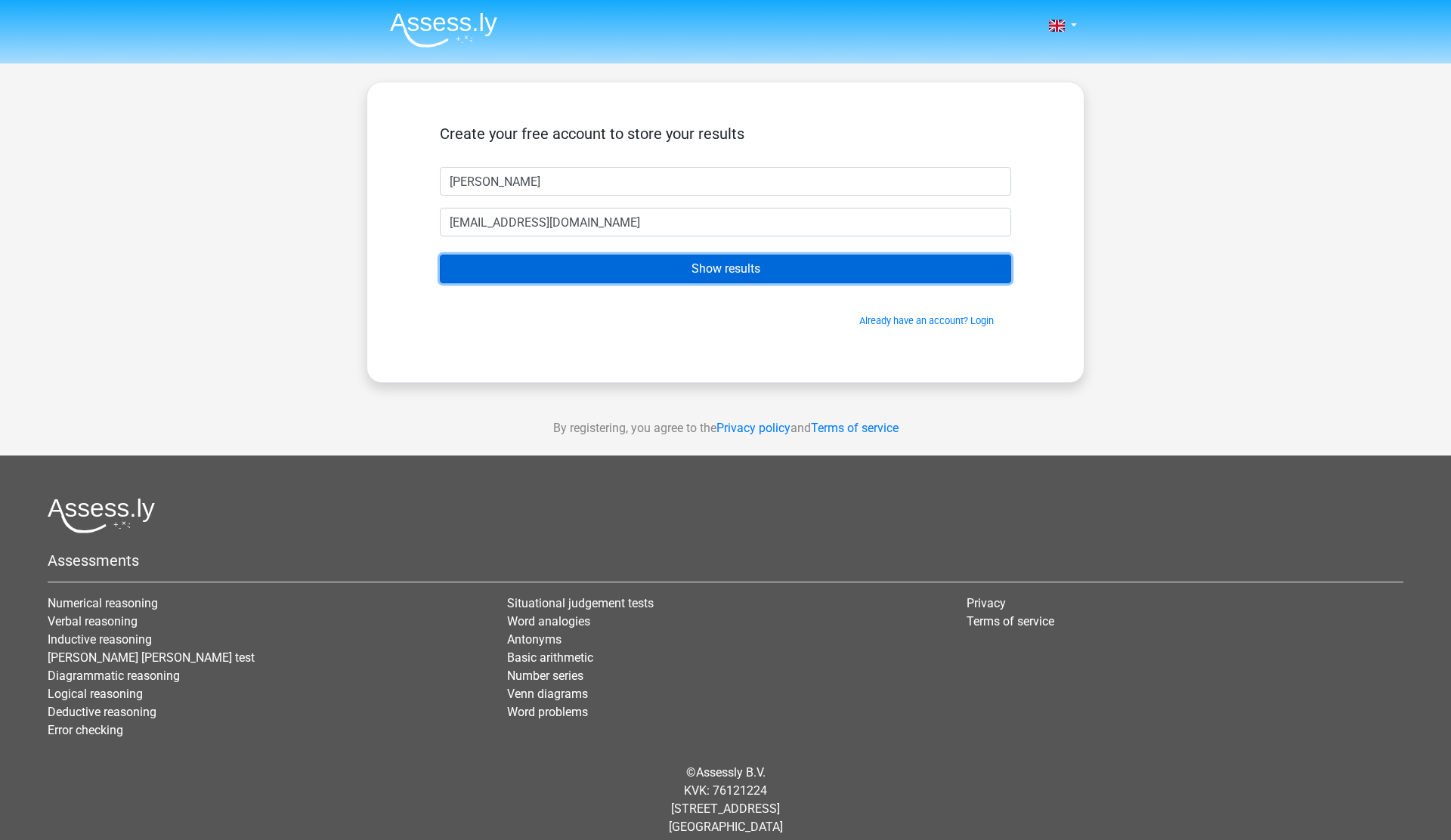
click at [644, 275] on input "Show results" at bounding box center [726, 269] width 572 height 28
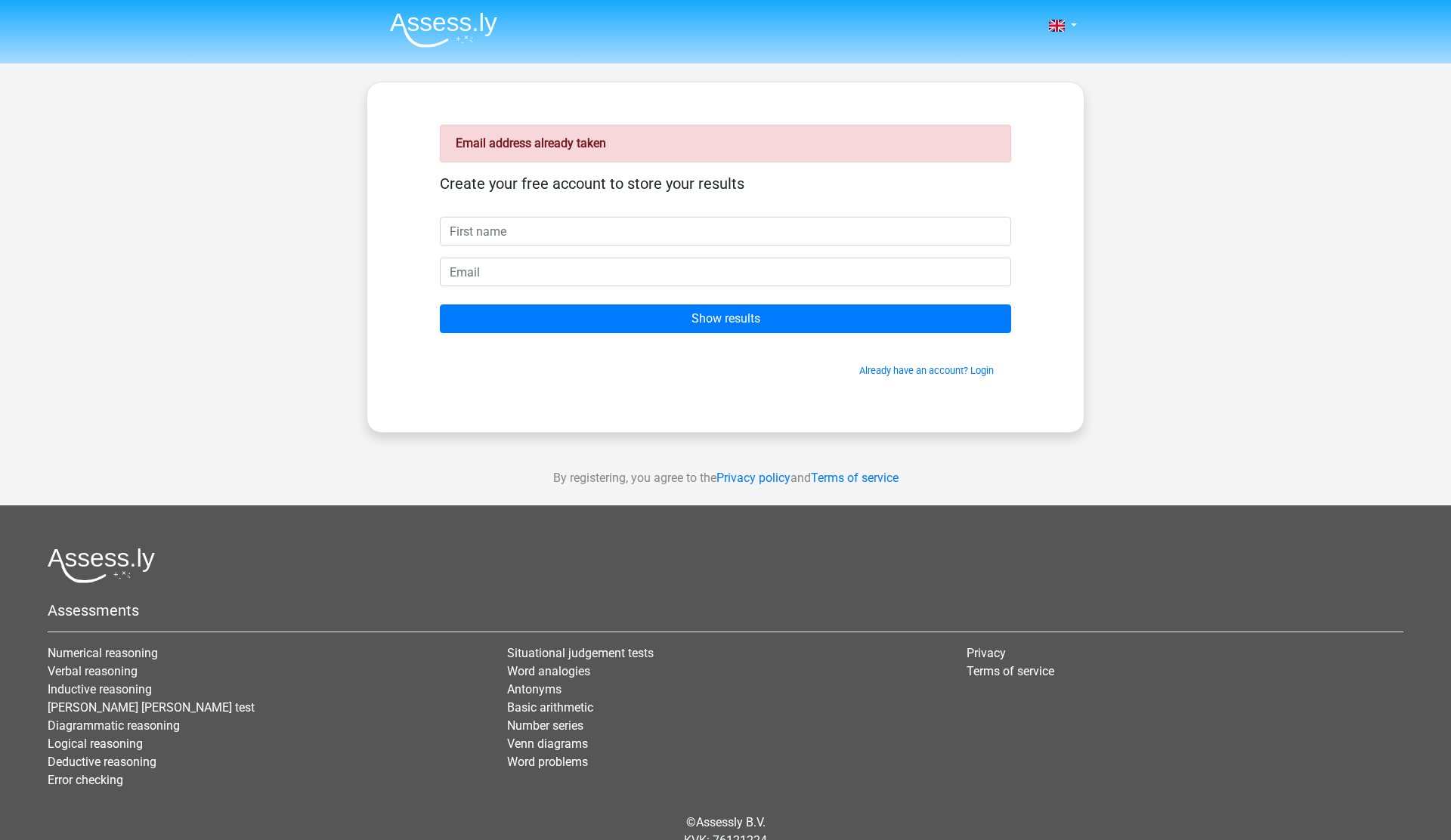
click at [566, 244] on input "text" at bounding box center [726, 231] width 572 height 28
type input "[PERSON_NAME]"
click at [499, 270] on input "email" at bounding box center [726, 271] width 572 height 28
type input "[EMAIL_ADDRESS][DOMAIN_NAME]"
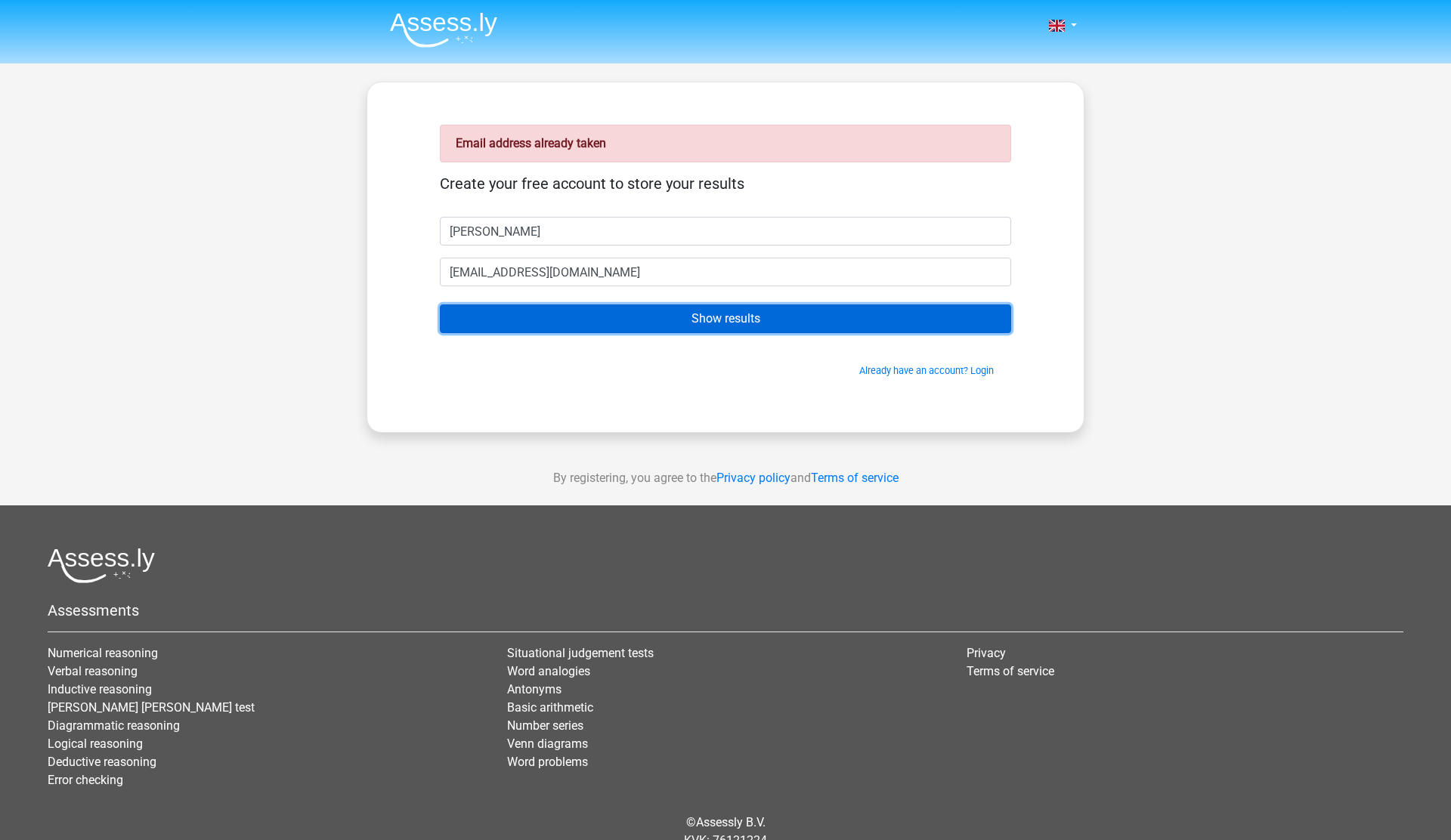
click at [596, 319] on input "Show results" at bounding box center [726, 318] width 572 height 28
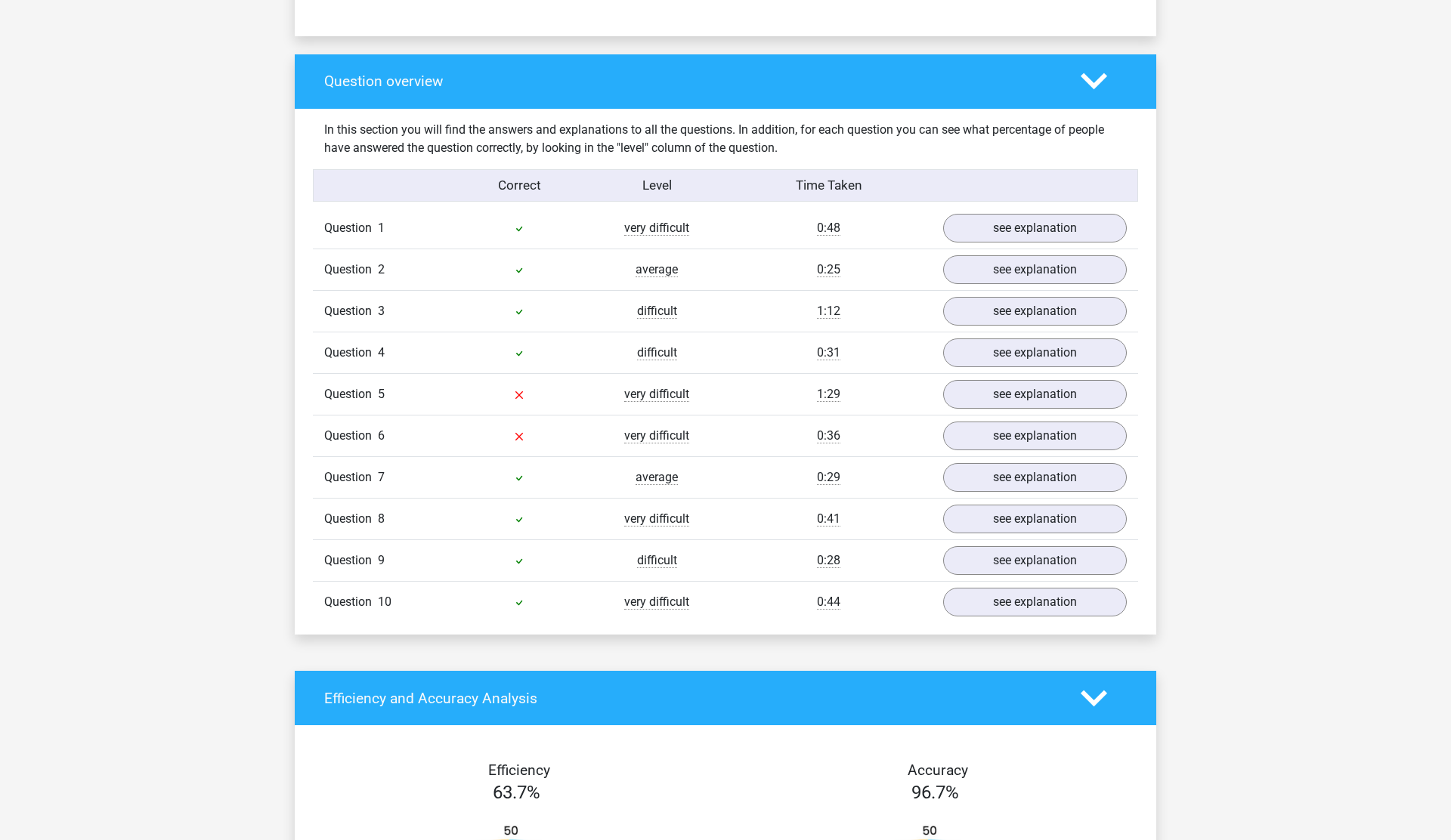
scroll to position [1042, 0]
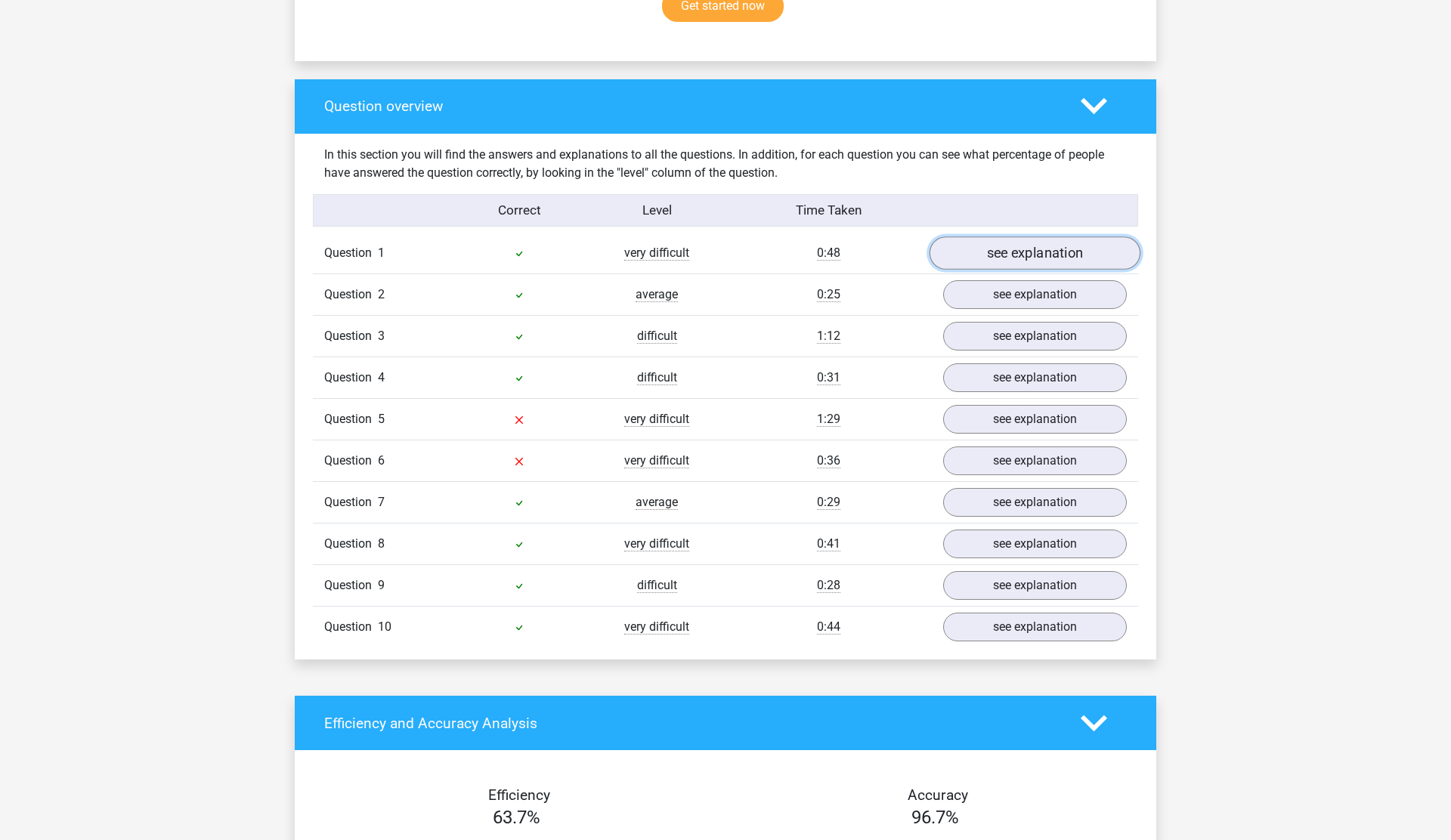
click at [1008, 252] on link "see explanation" at bounding box center [1035, 253] width 211 height 34
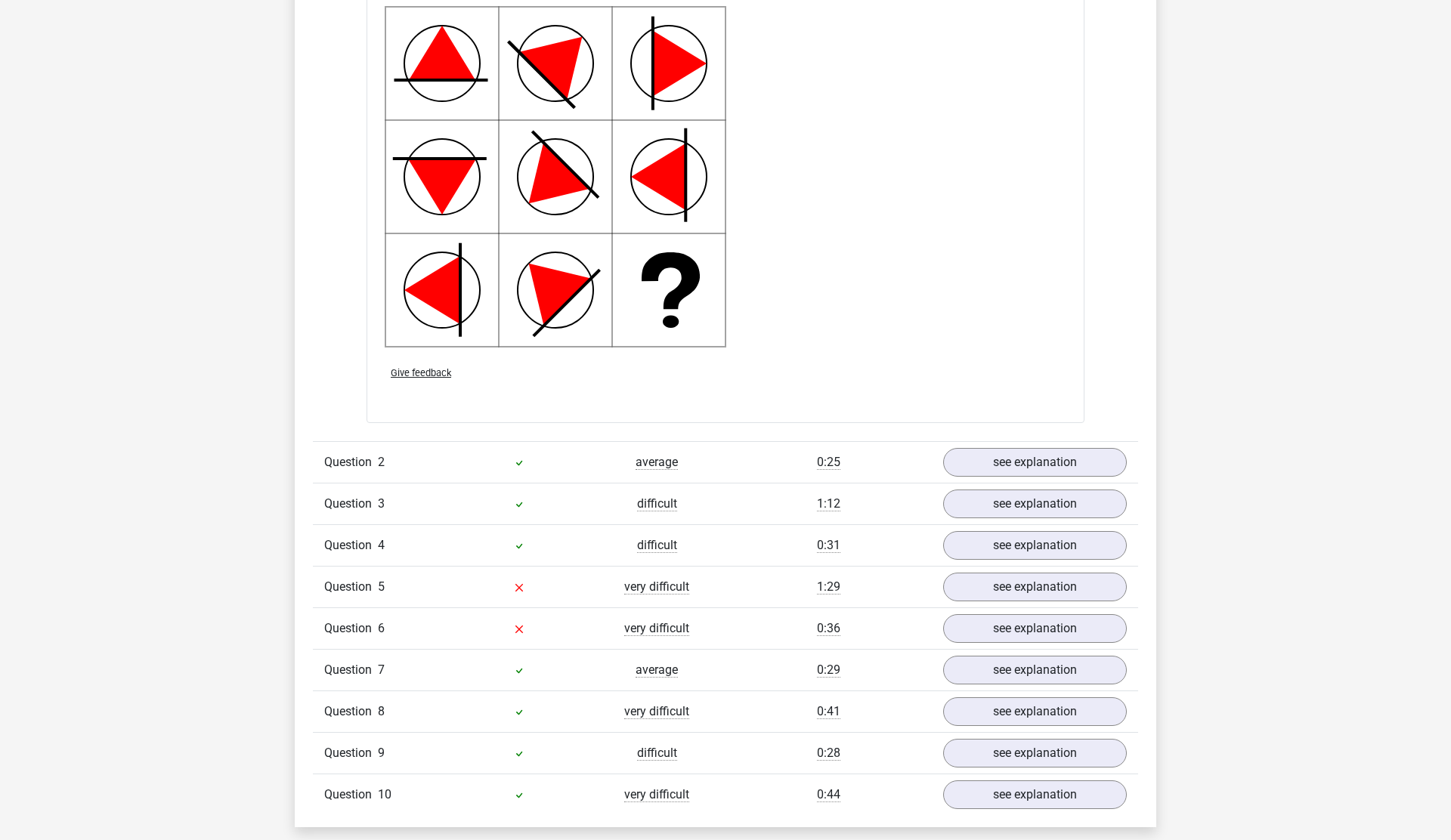
scroll to position [1981, 0]
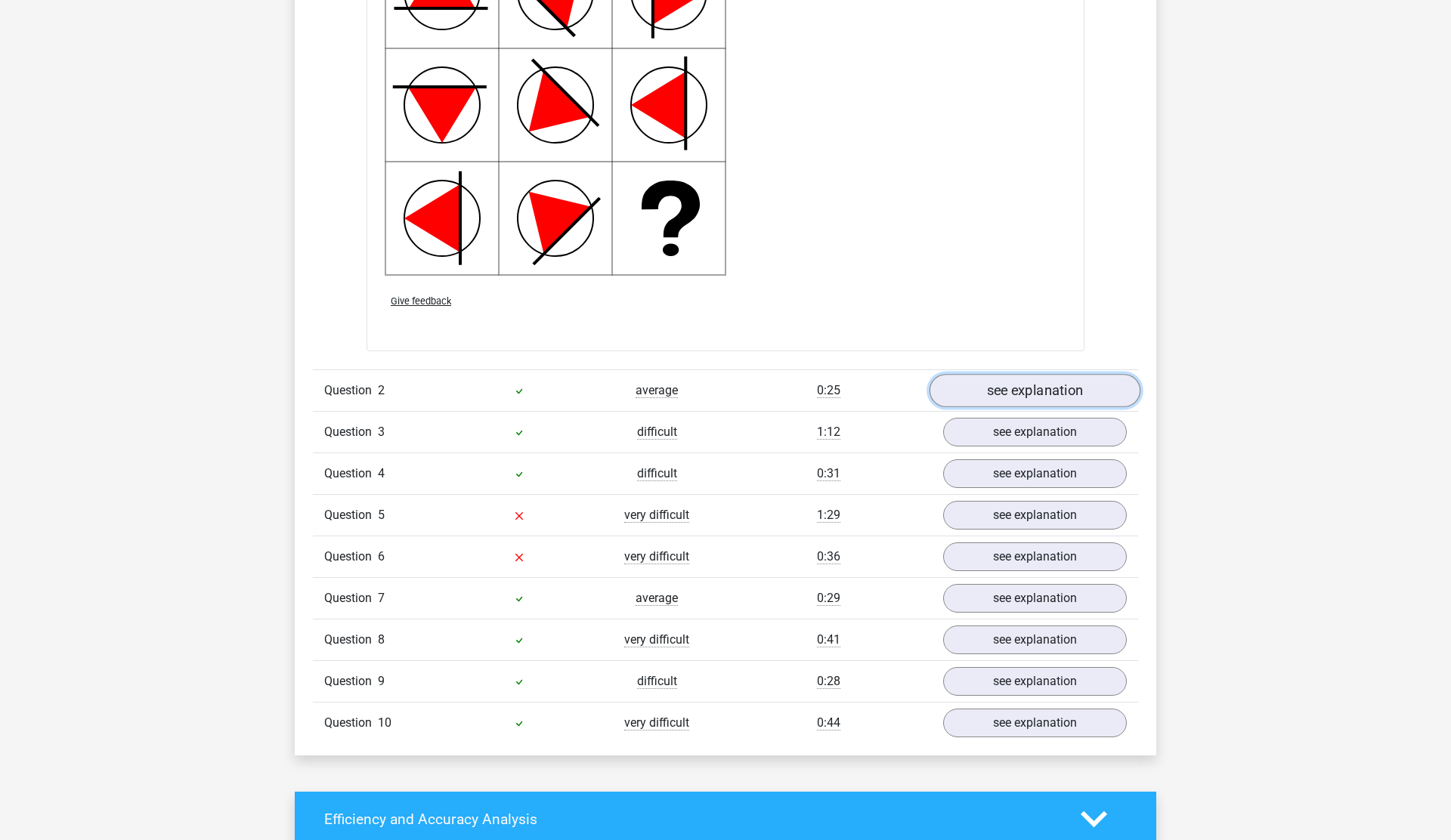
click at [1011, 387] on link "see explanation" at bounding box center [1035, 391] width 211 height 34
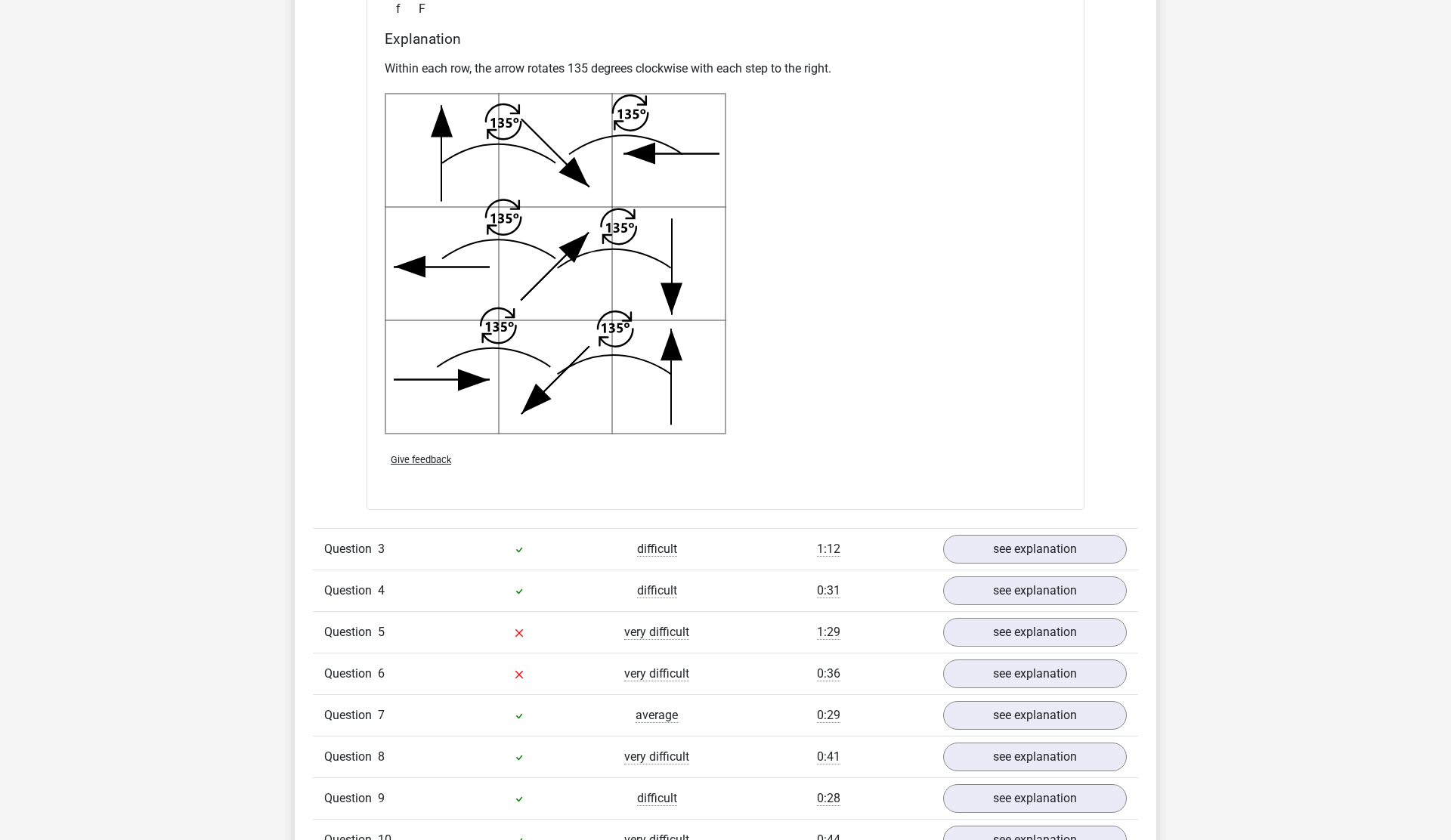
scroll to position [2867, 0]
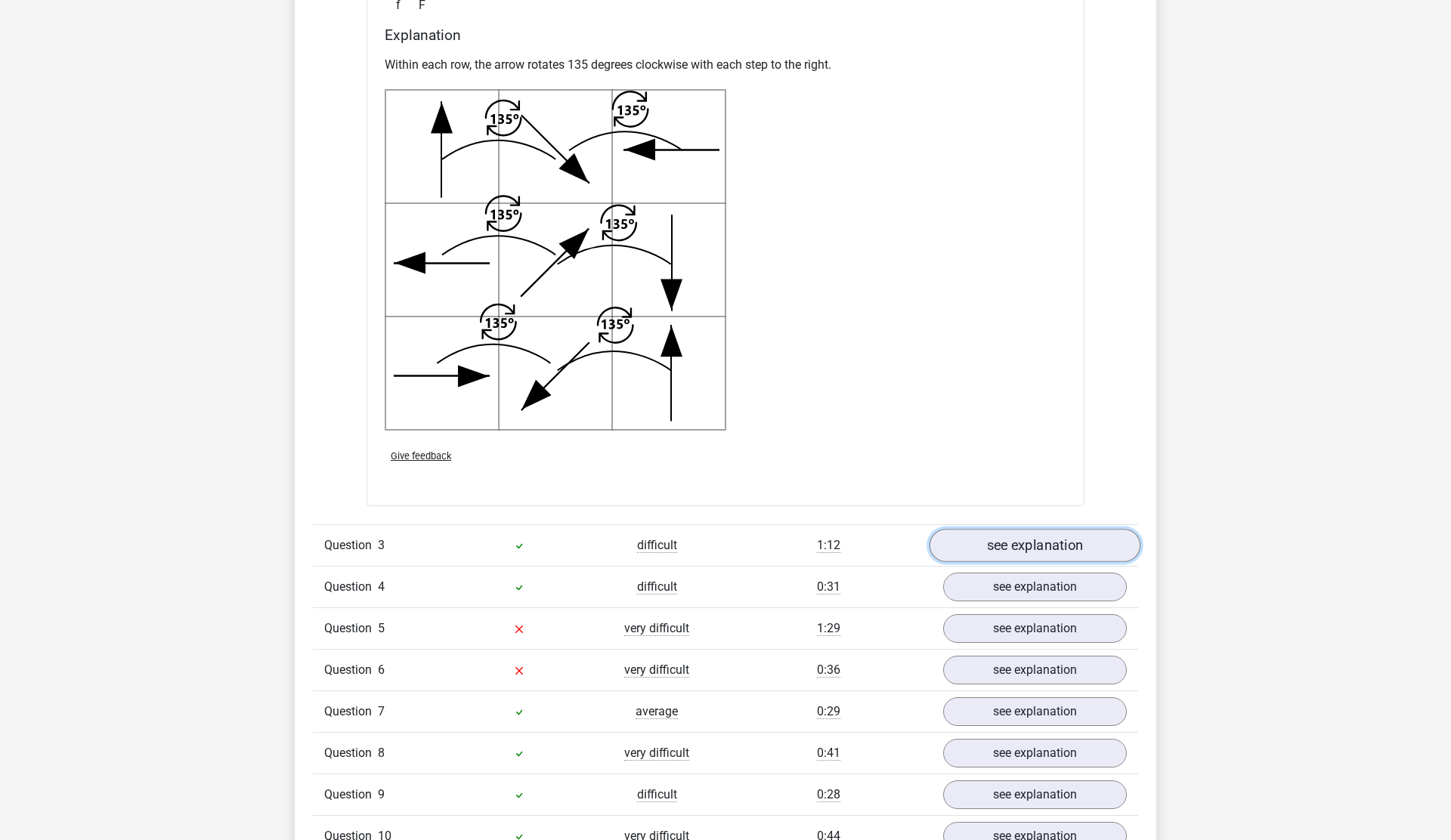
click at [1081, 548] on link "see explanation" at bounding box center [1035, 546] width 211 height 34
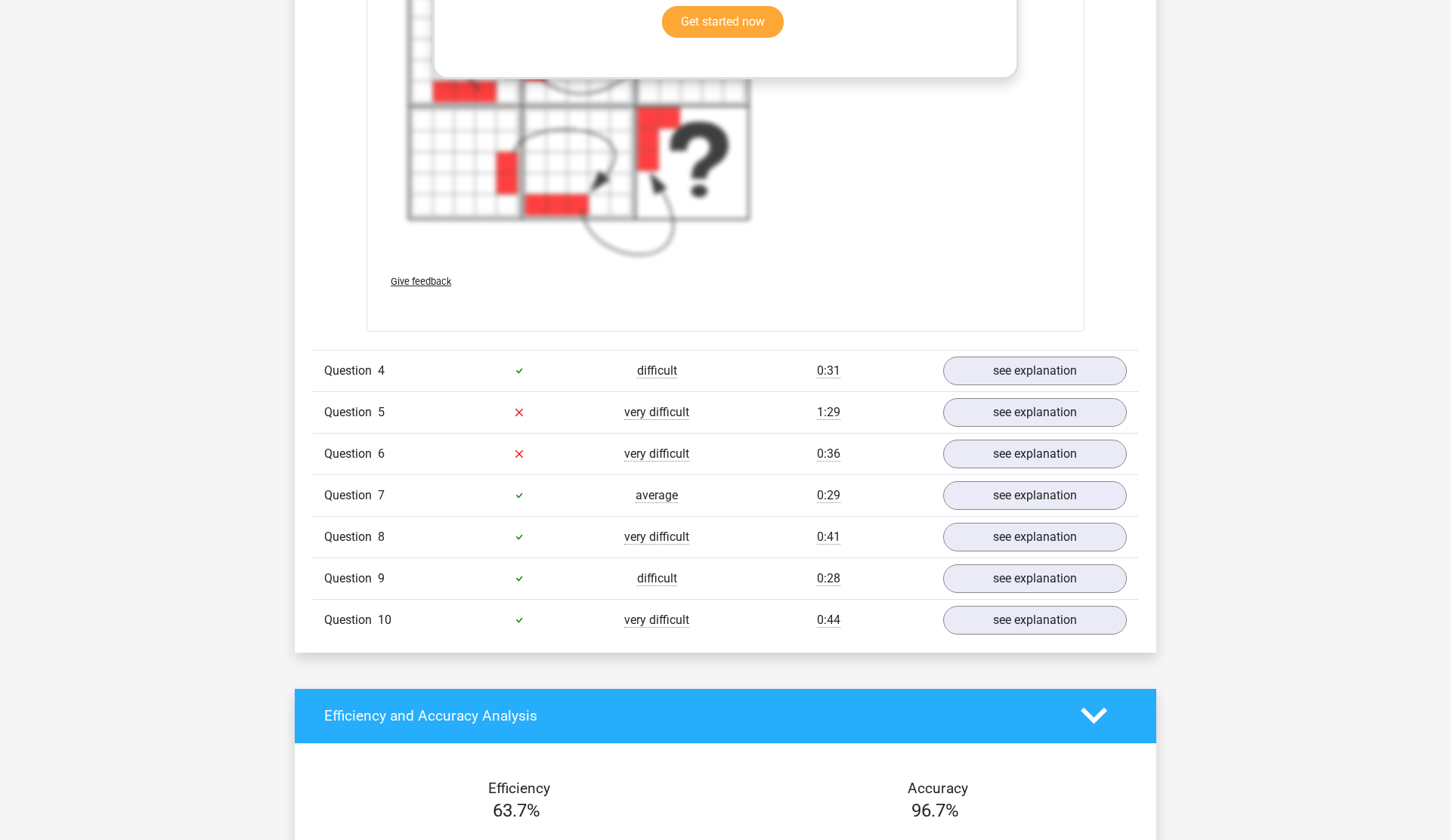
scroll to position [4290, 0]
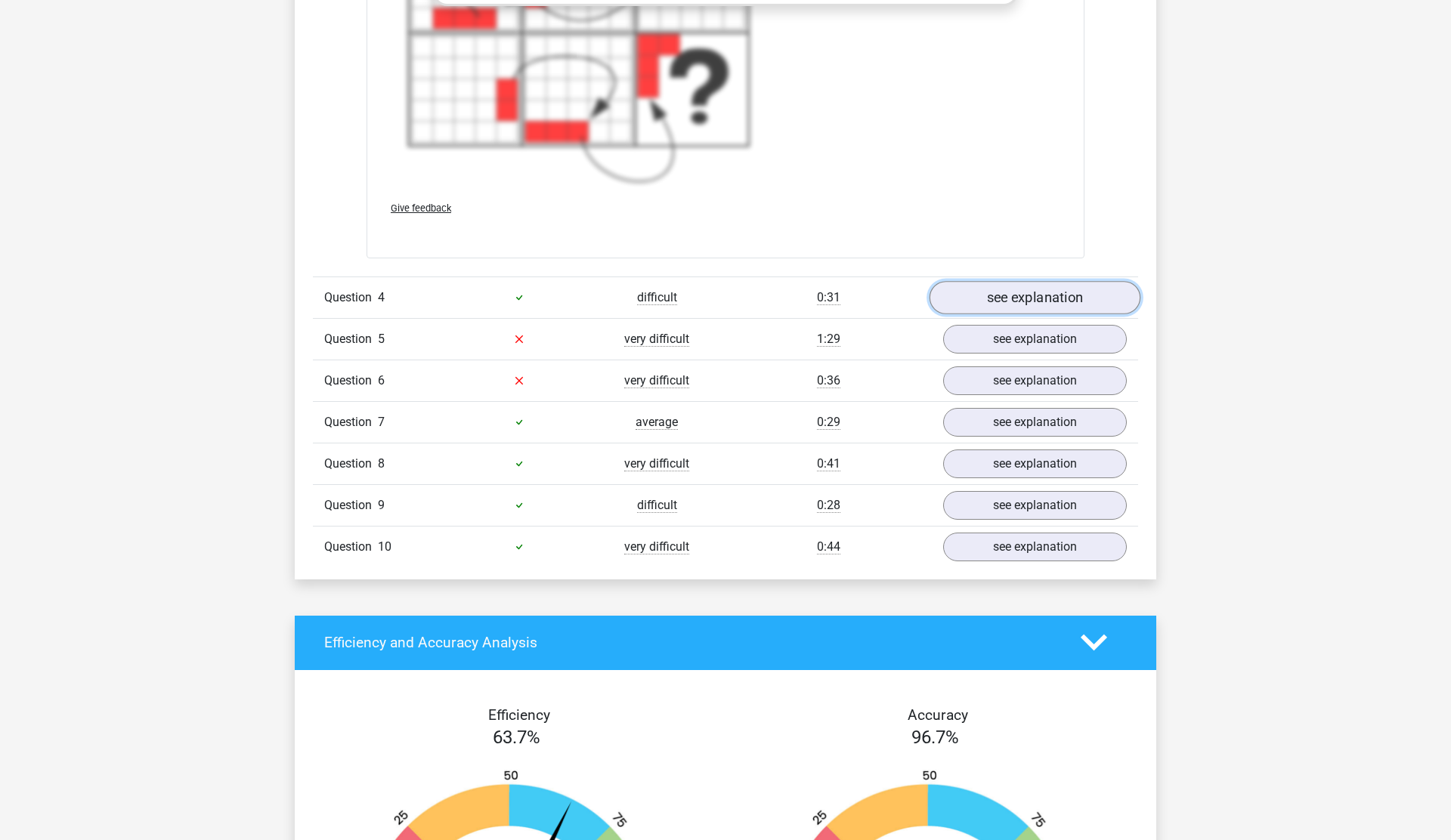
click at [972, 299] on link "see explanation" at bounding box center [1035, 298] width 211 height 34
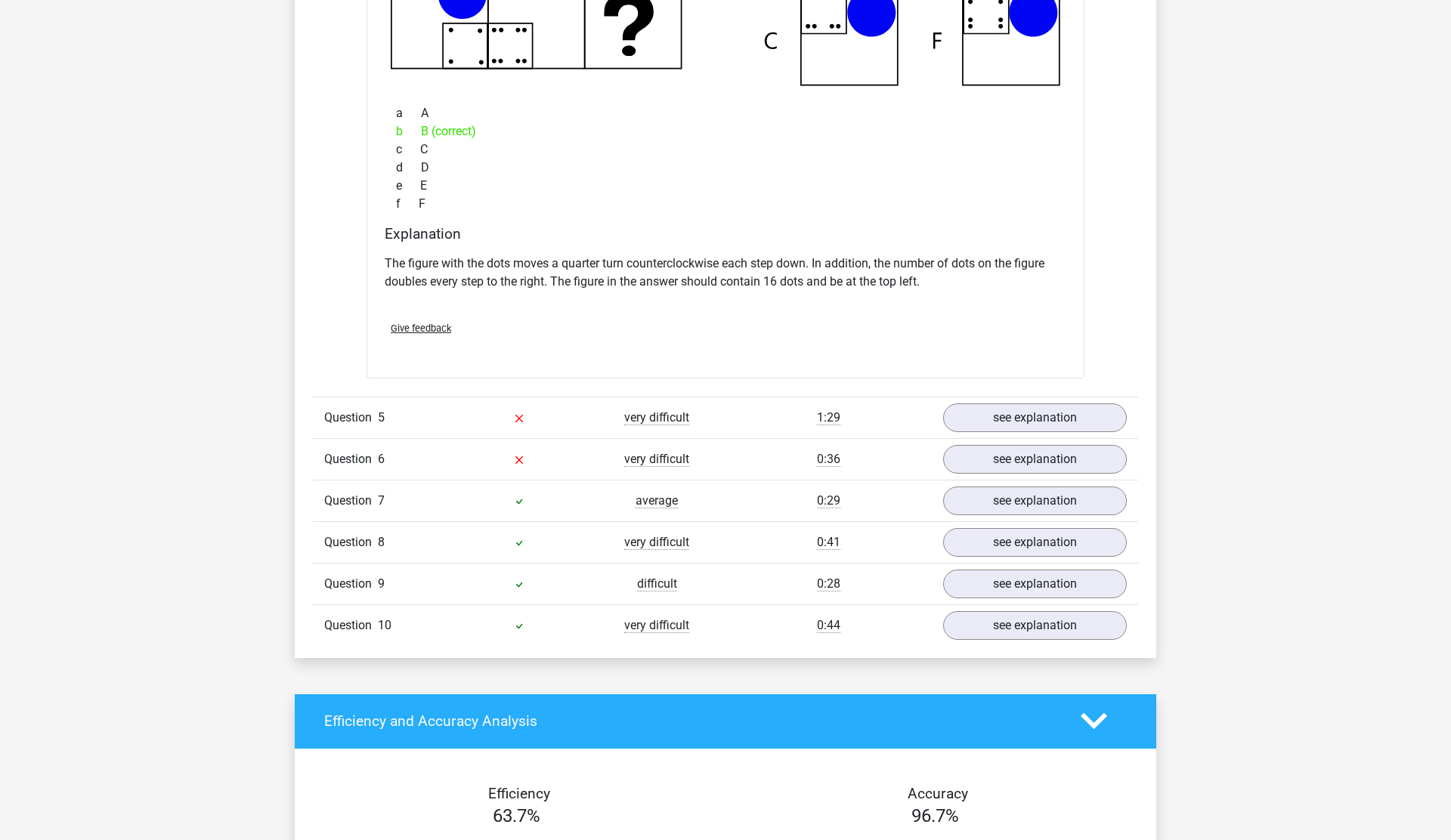
scroll to position [4903, 0]
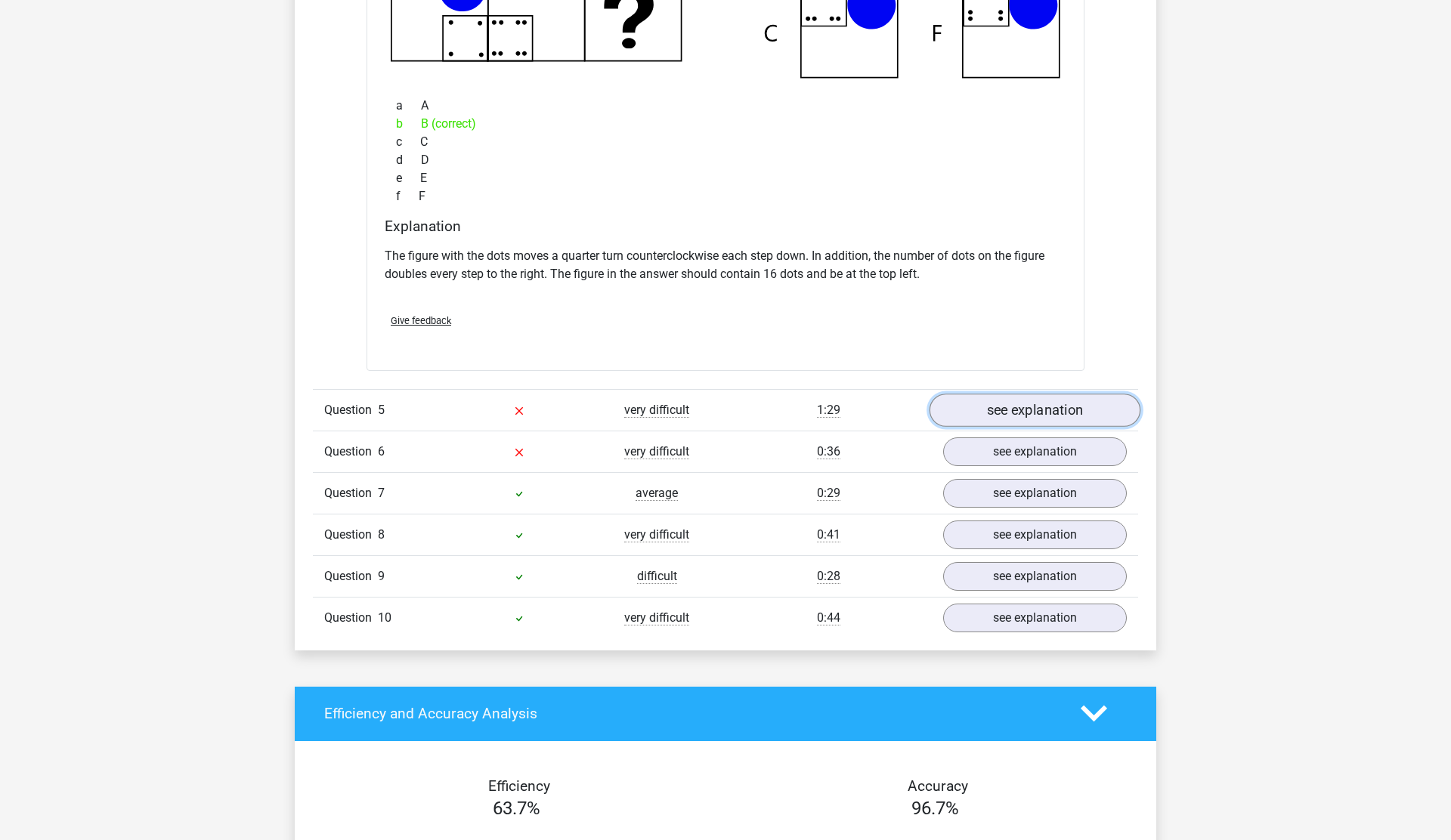
click at [1032, 405] on link "see explanation" at bounding box center [1035, 410] width 211 height 34
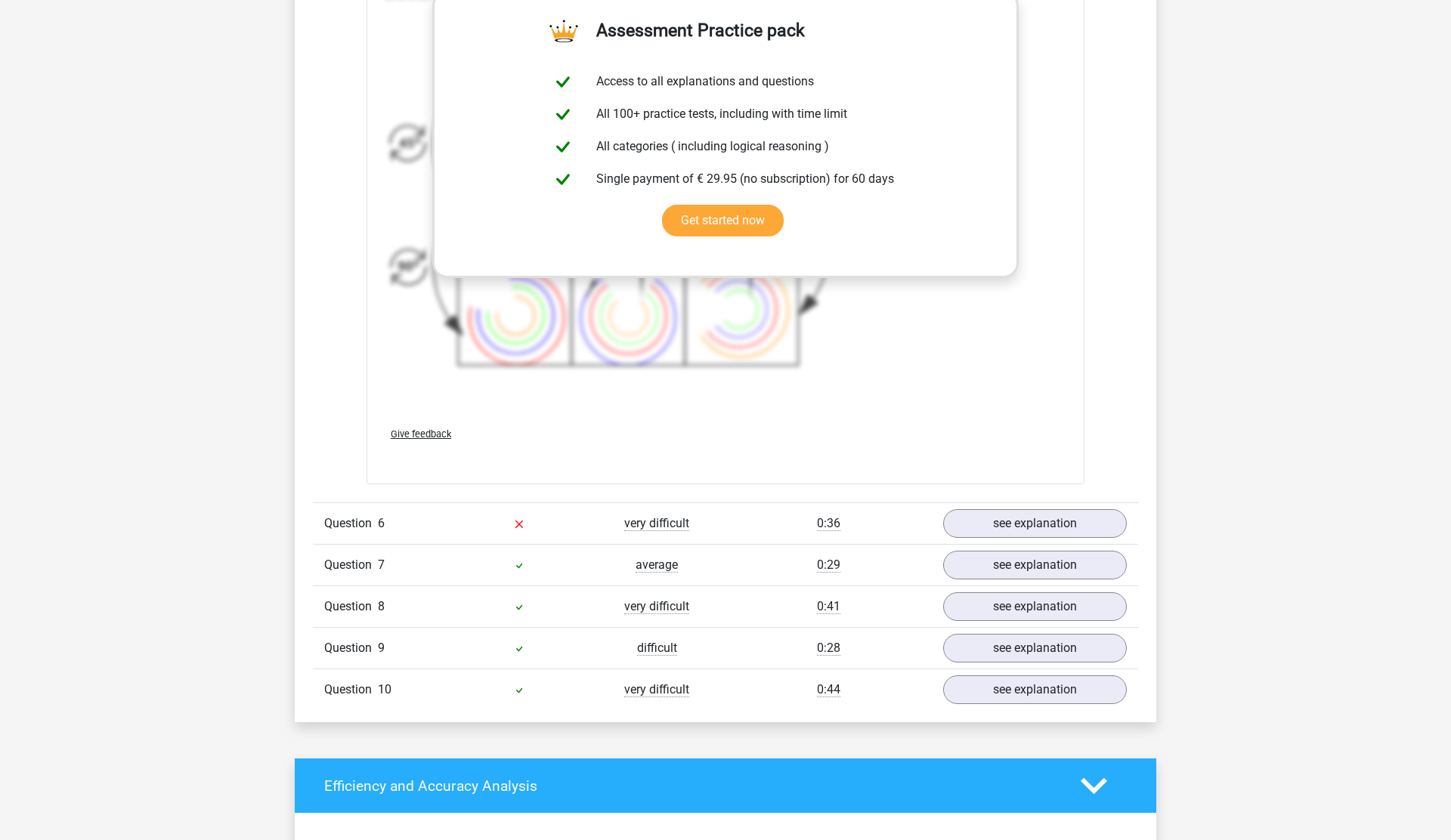
scroll to position [5957, 0]
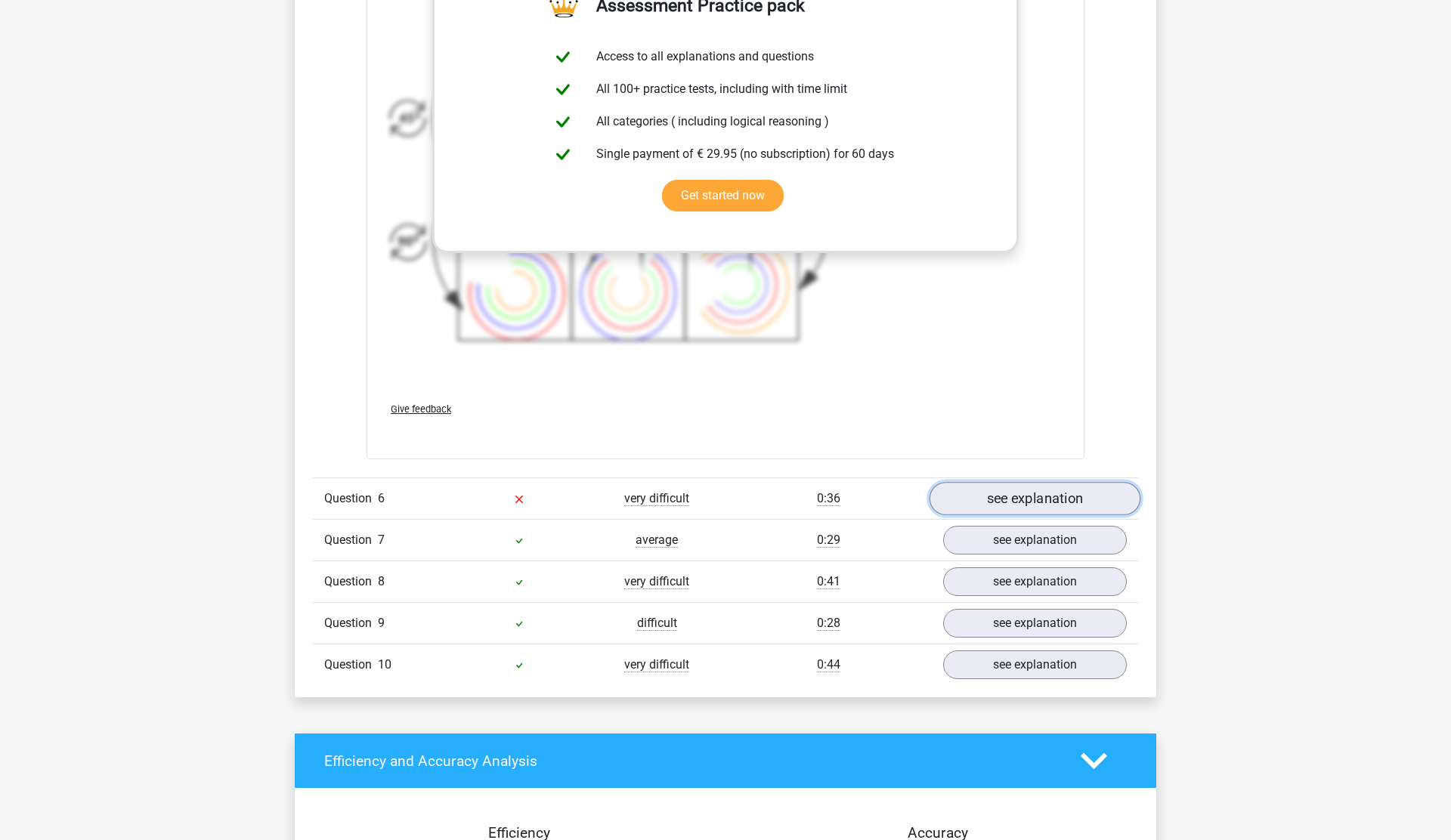
click at [1051, 501] on link "see explanation" at bounding box center [1035, 498] width 211 height 34
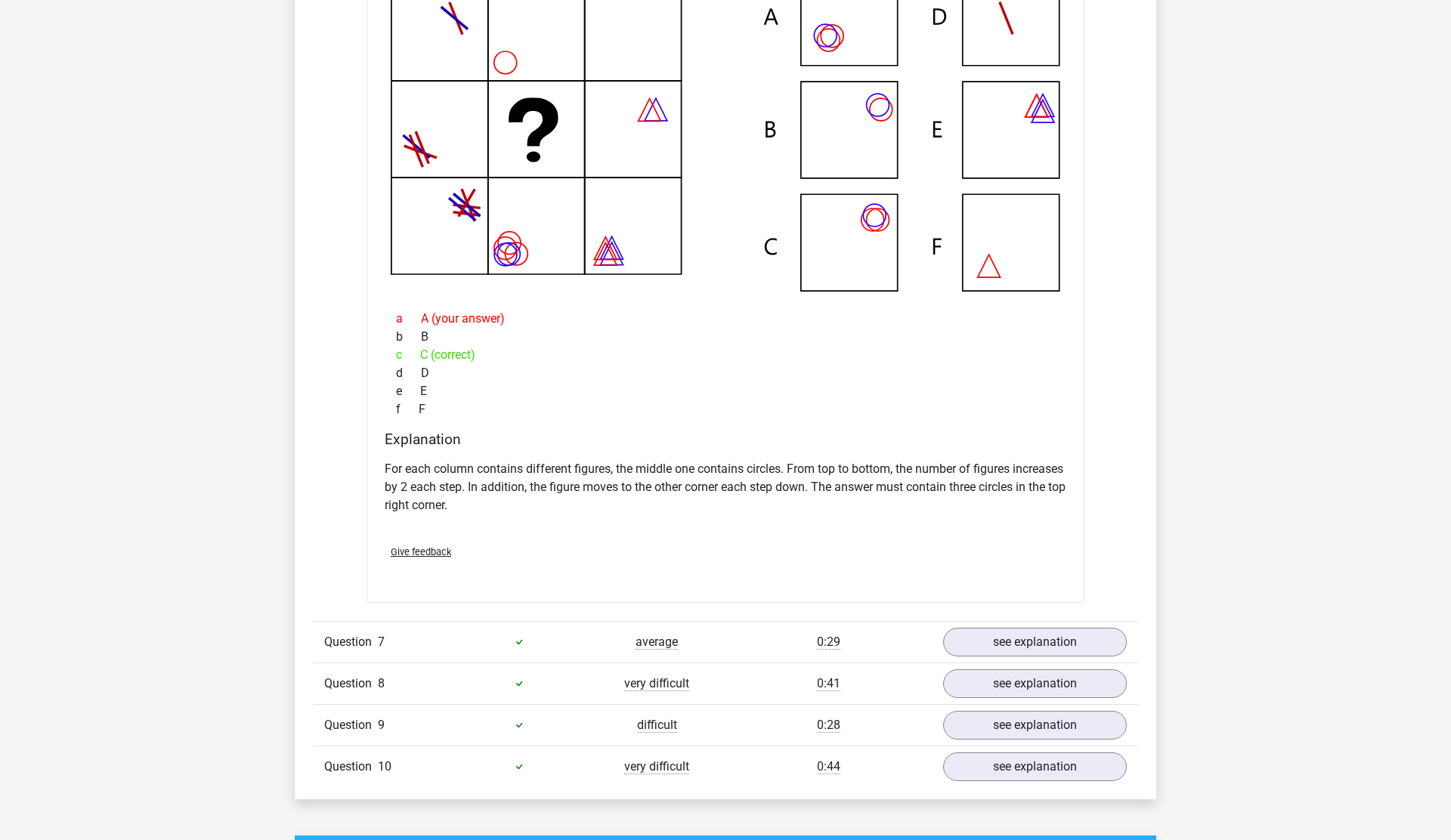
scroll to position [6581, 0]
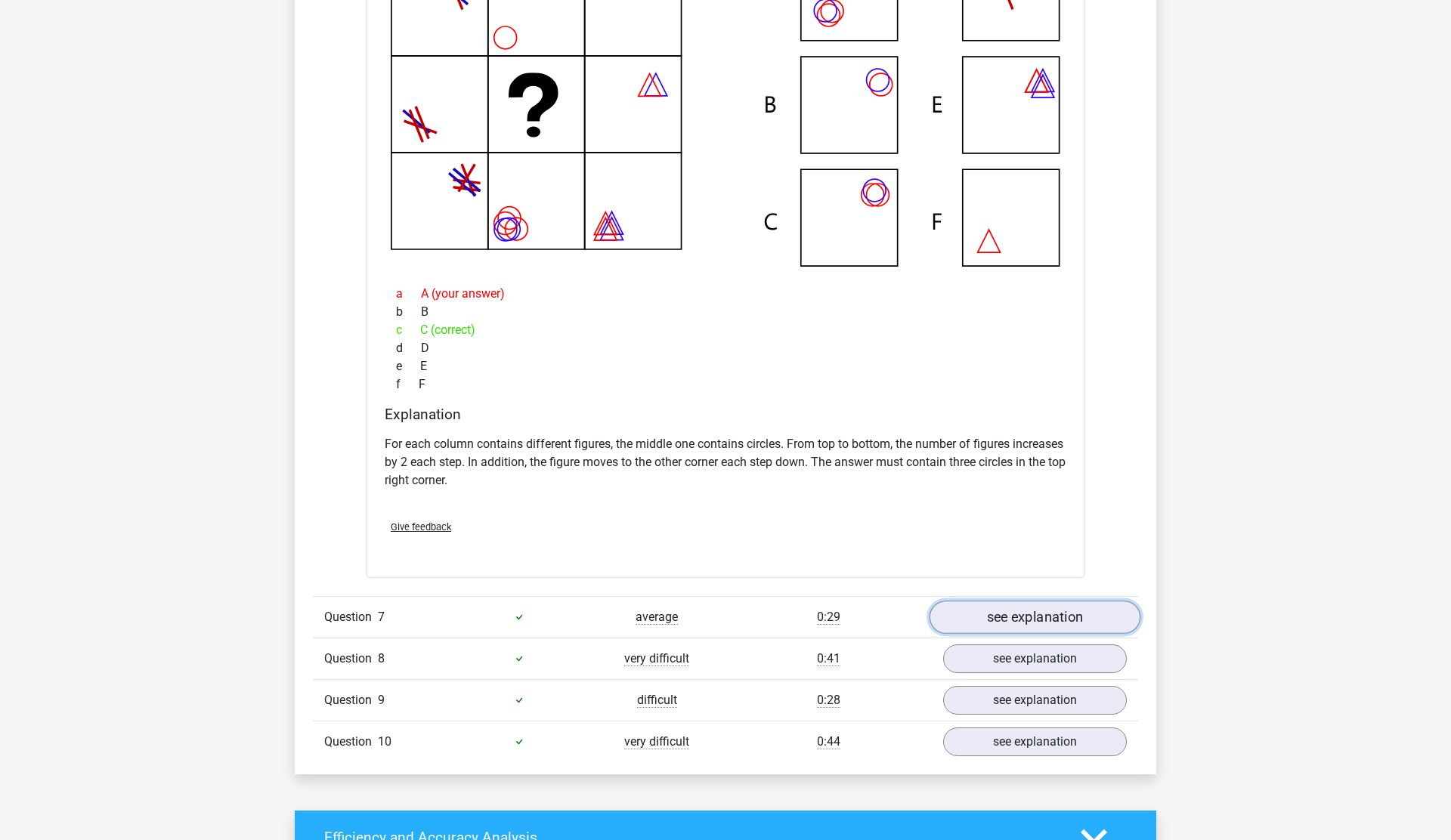
click at [1094, 615] on link "see explanation" at bounding box center [1035, 617] width 211 height 34
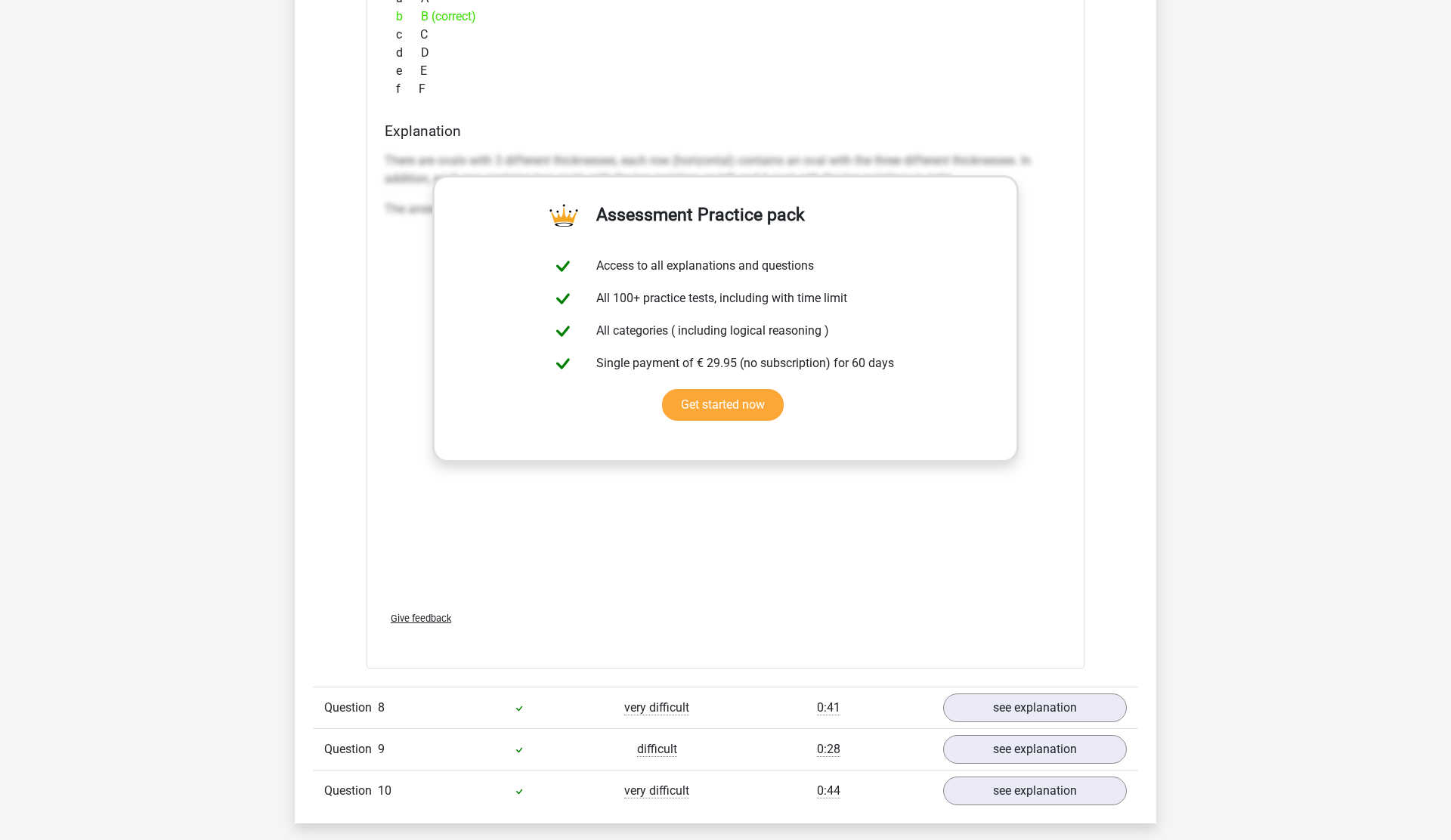
scroll to position [7636, 0]
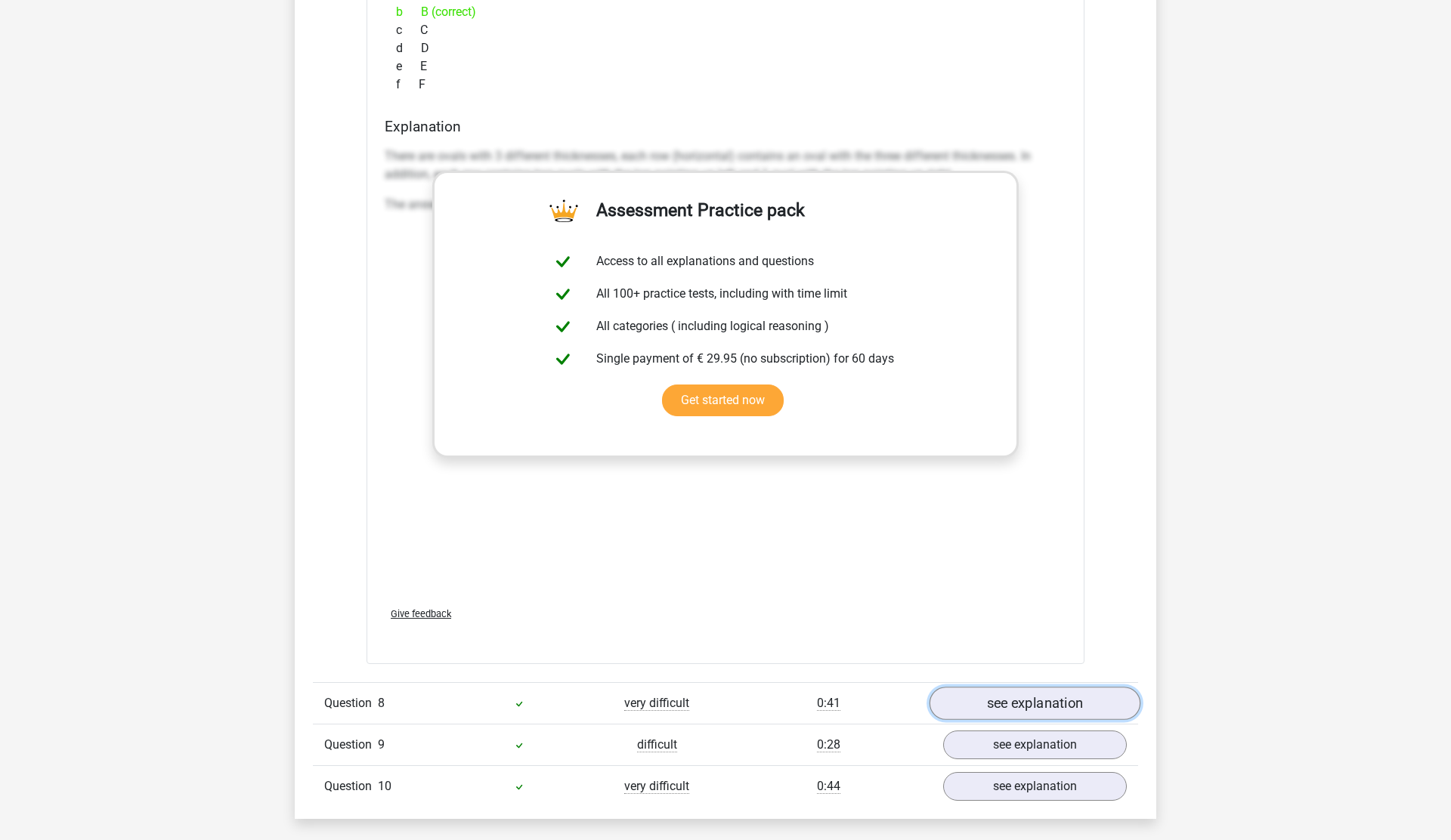
click at [1078, 711] on link "see explanation" at bounding box center [1035, 704] width 211 height 34
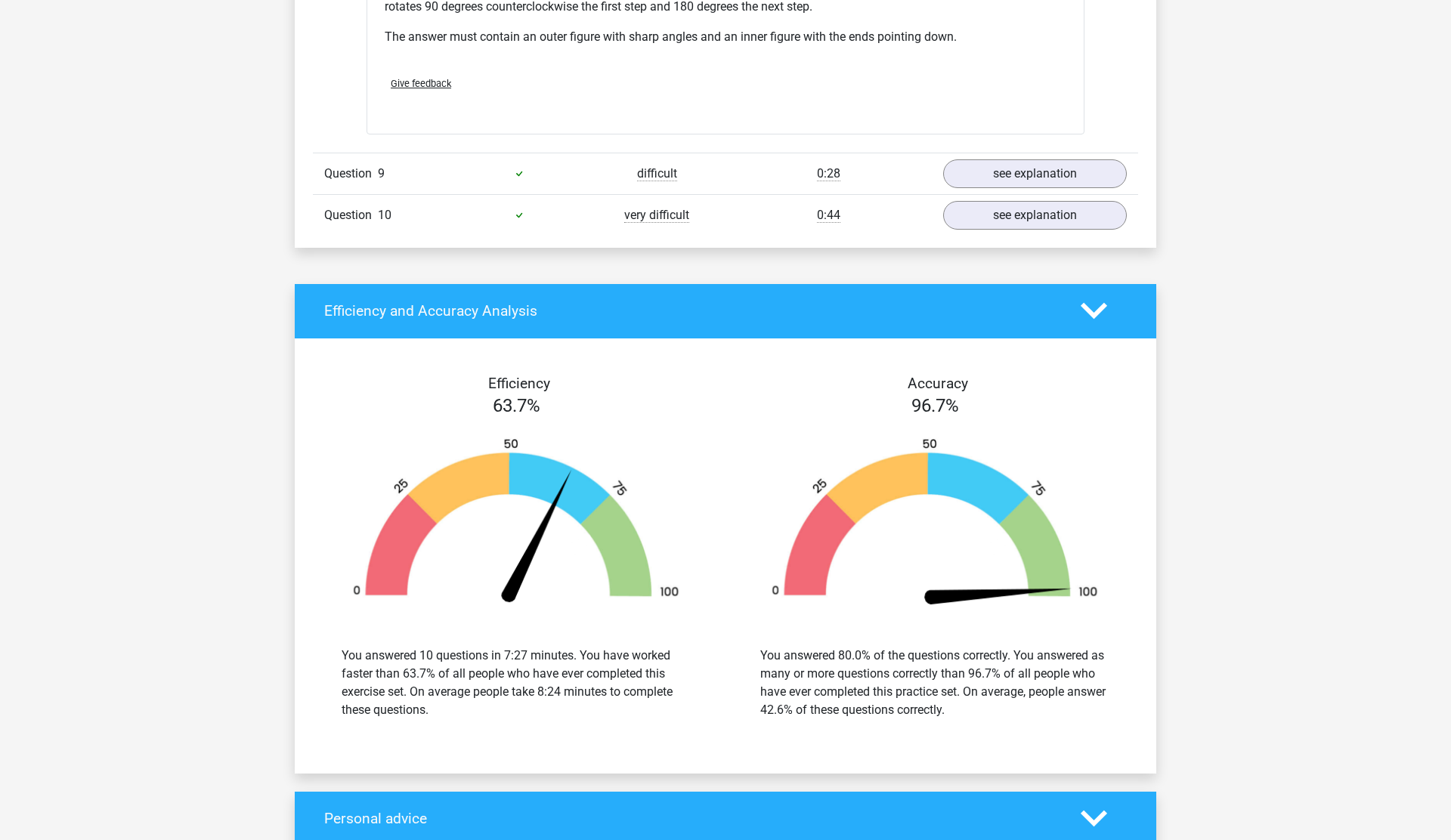
scroll to position [8948, 0]
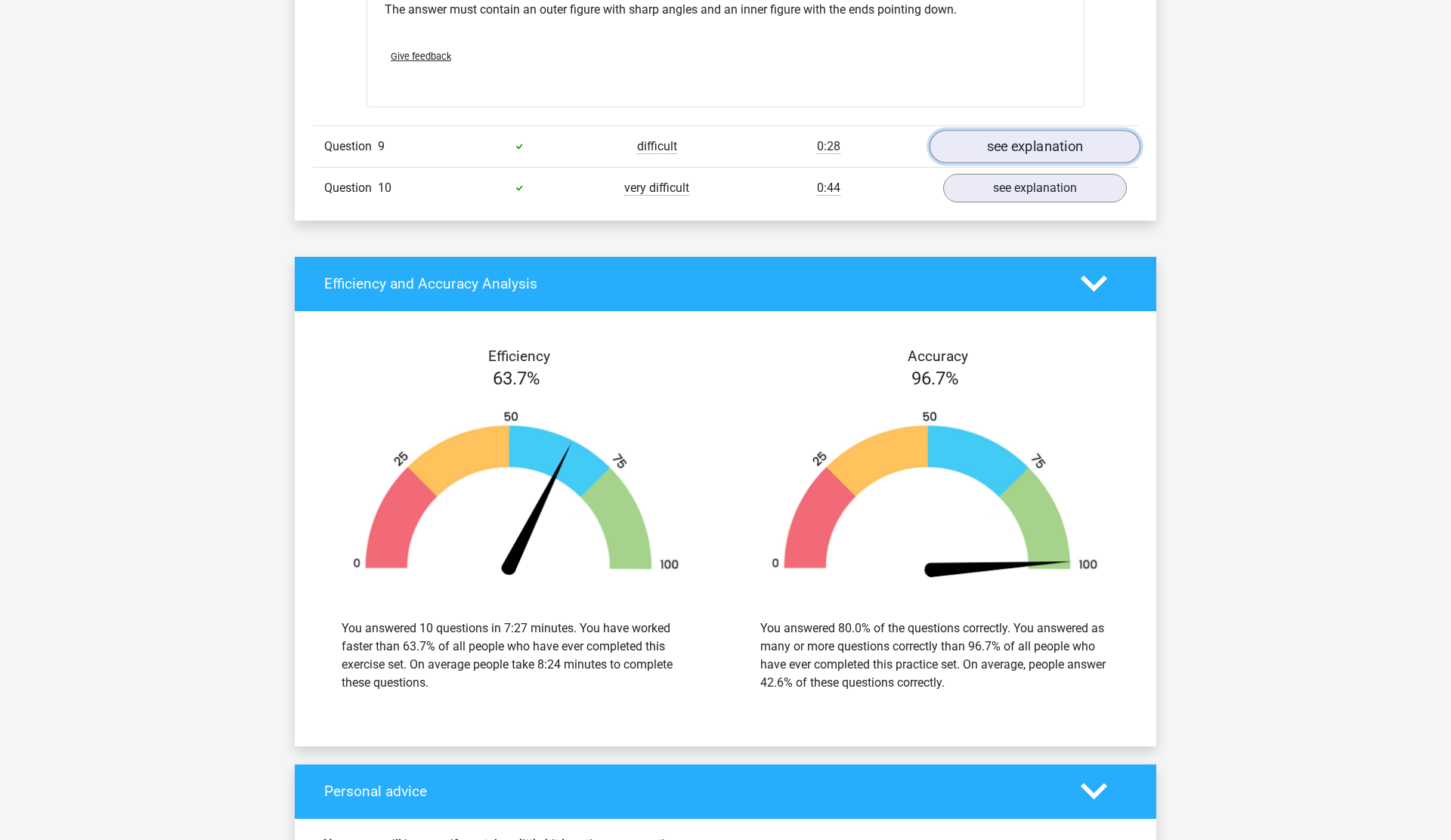
click at [1063, 141] on link "see explanation" at bounding box center [1035, 146] width 211 height 34
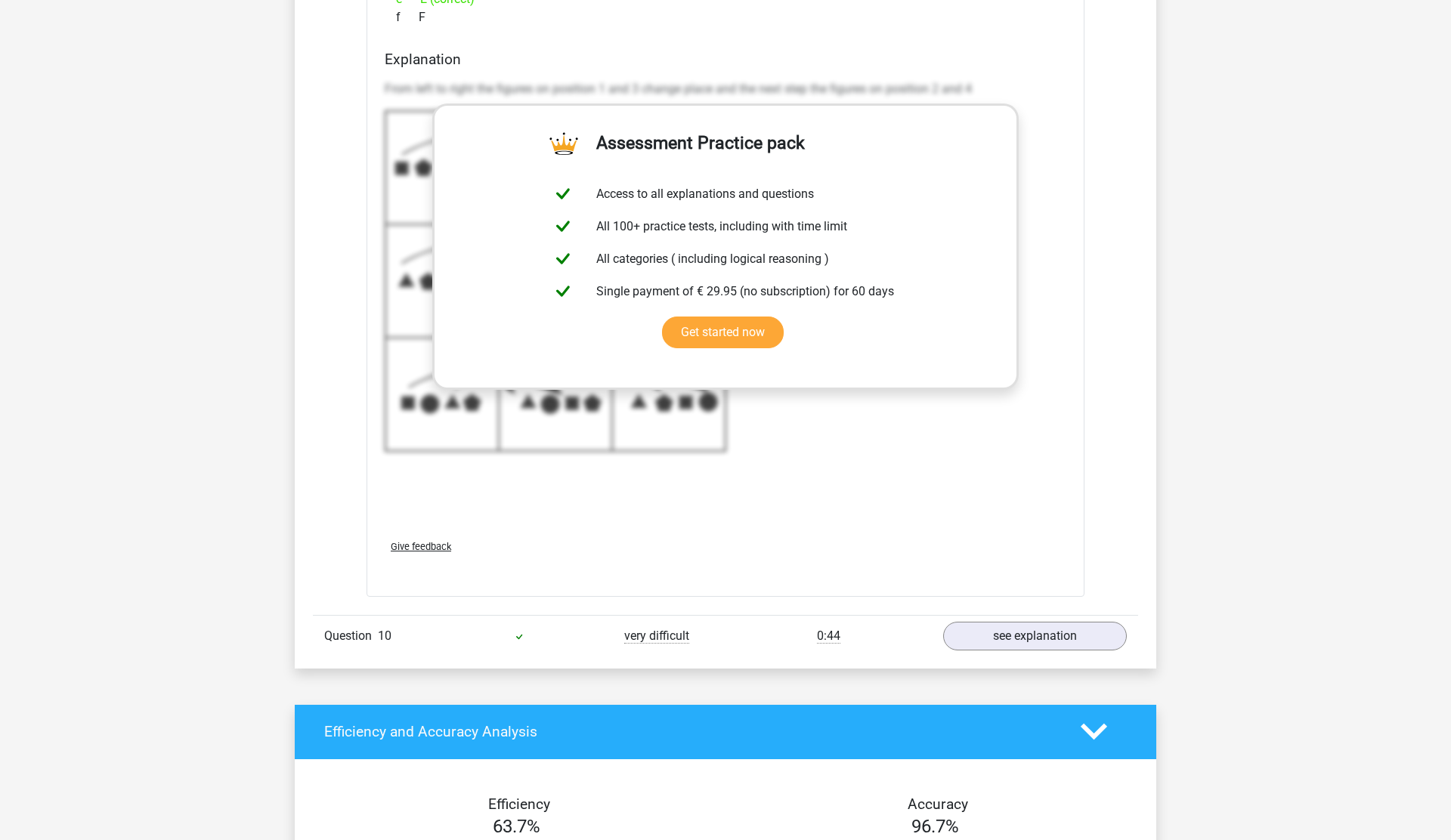
scroll to position [9589, 0]
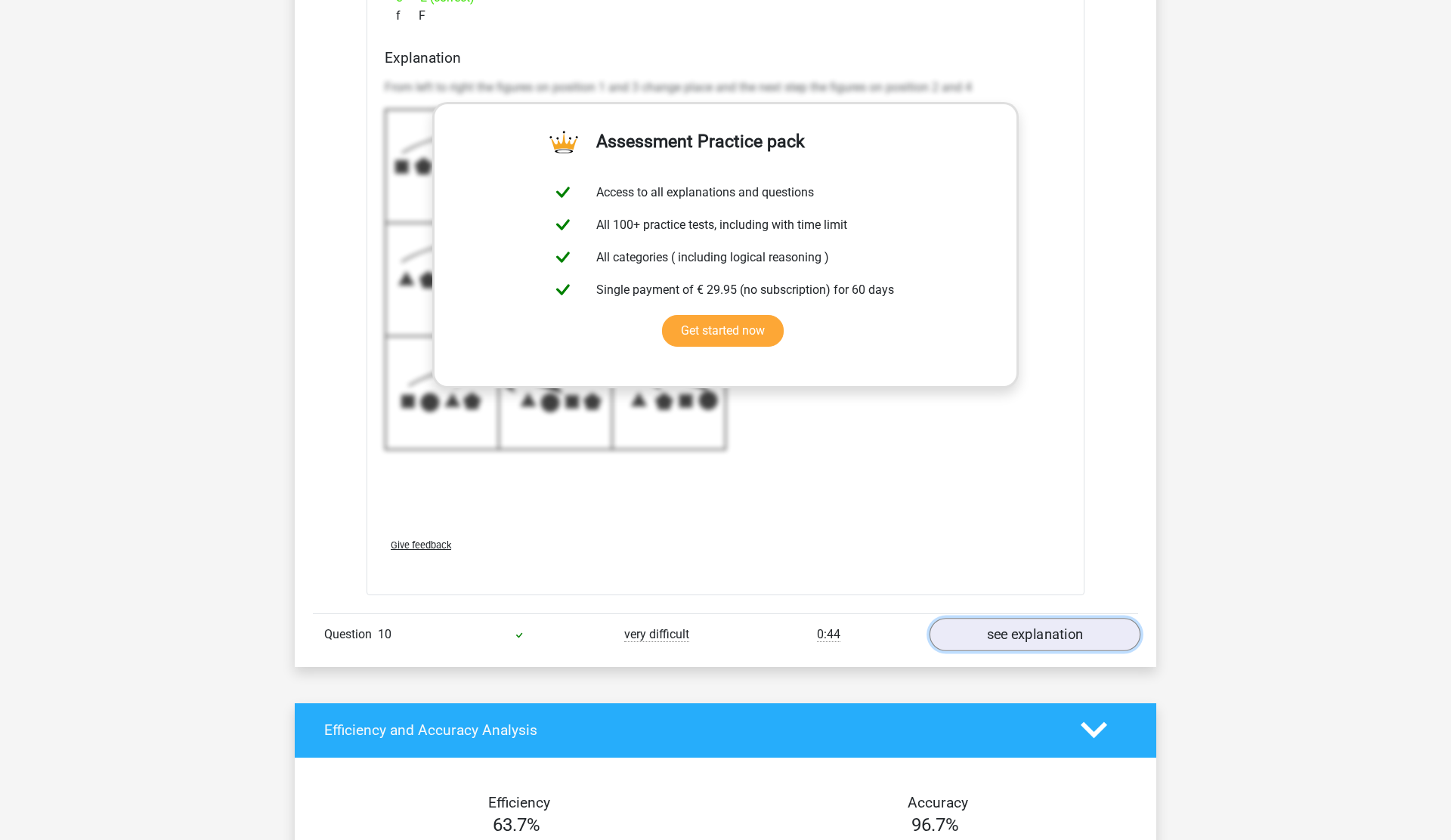
click at [1051, 640] on link "see explanation" at bounding box center [1035, 634] width 211 height 34
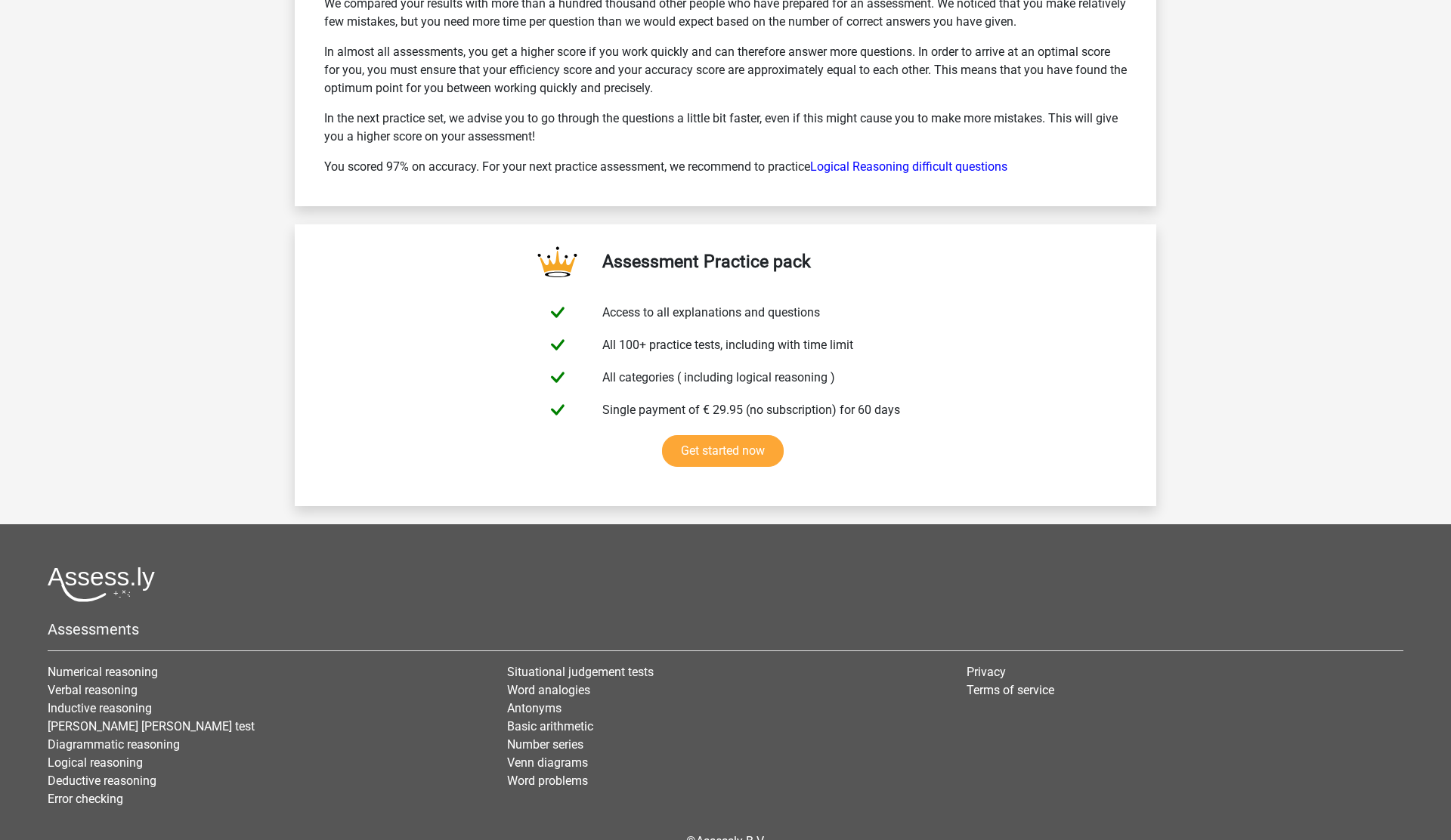
scroll to position [11992, 0]
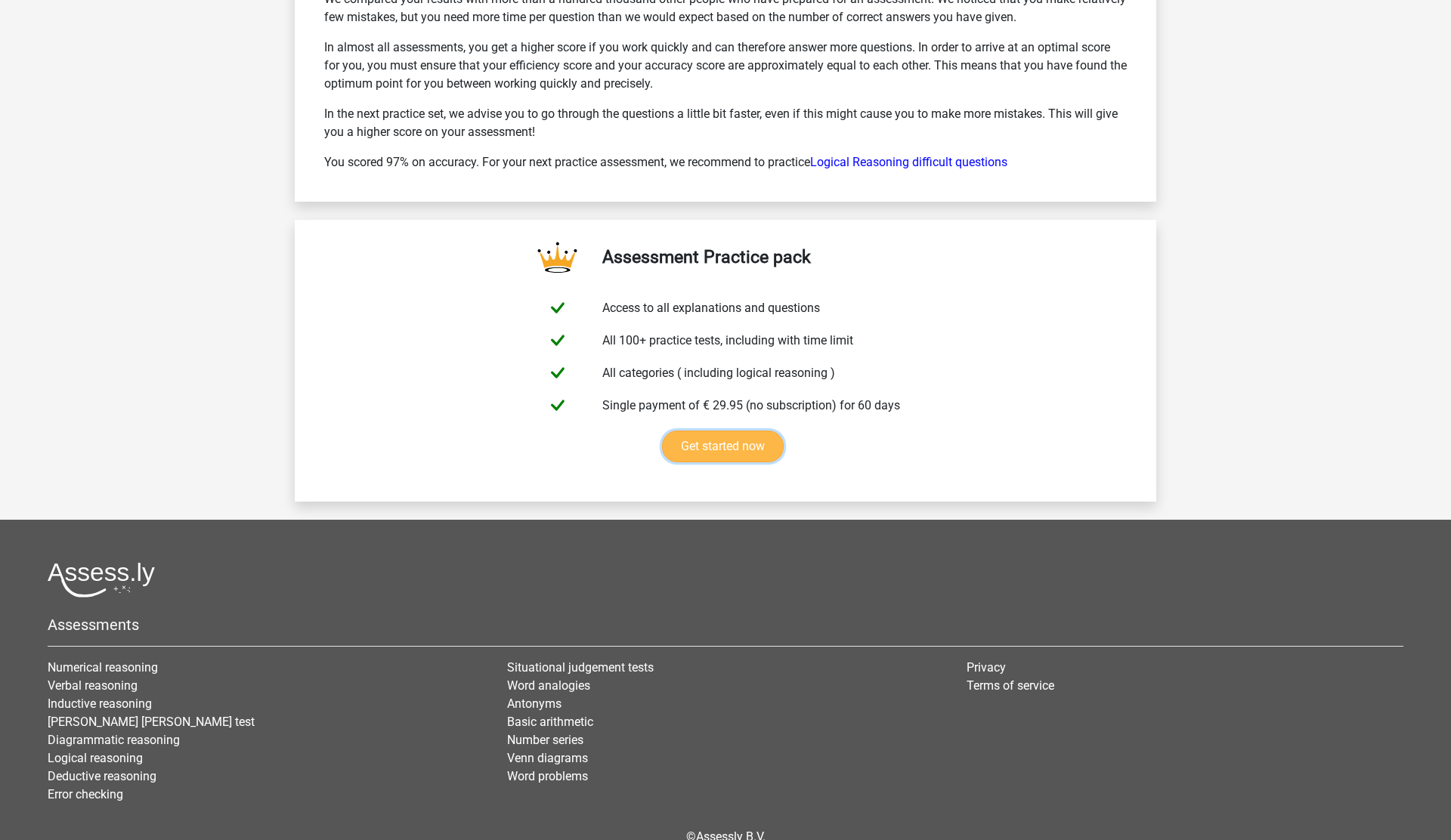
click at [735, 445] on link "Get started now" at bounding box center [722, 446] width 121 height 32
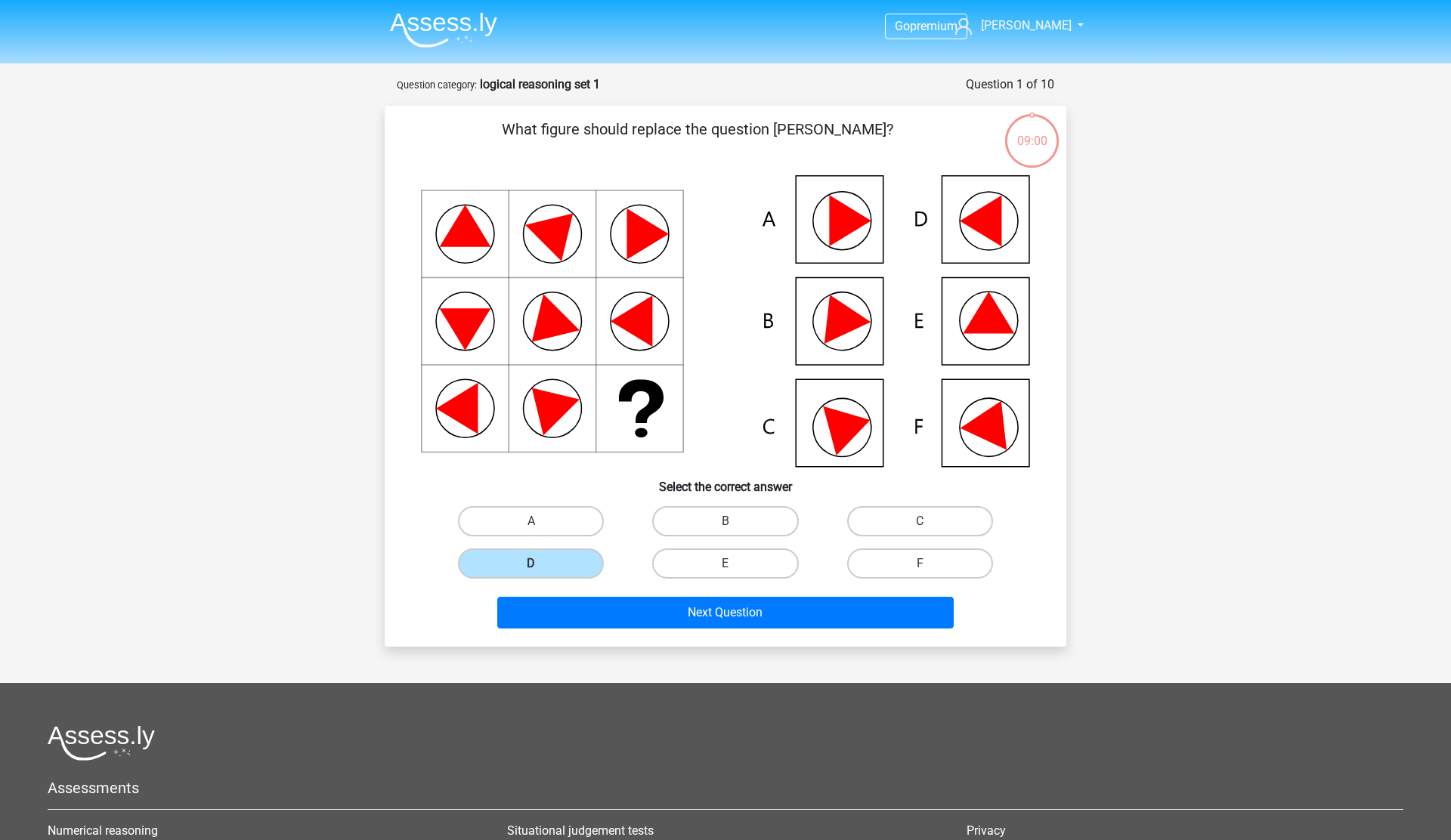
scroll to position [76, 0]
